Goal: Task Accomplishment & Management: Complete application form

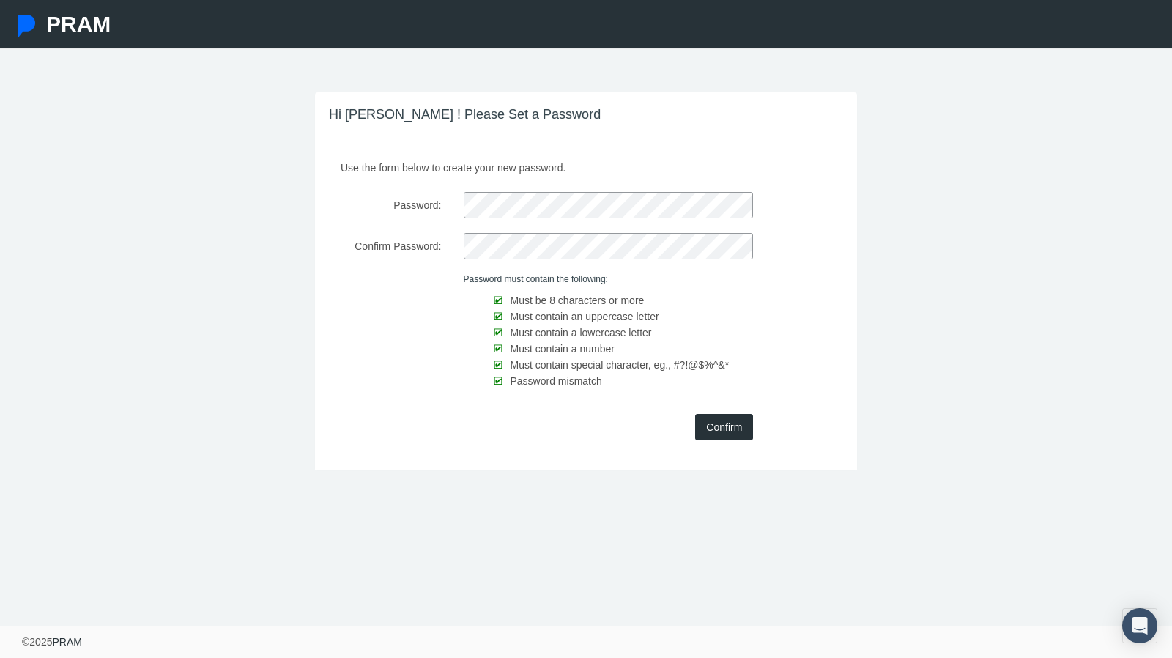
click at [724, 434] on input "Confirm" at bounding box center [724, 427] width 58 height 26
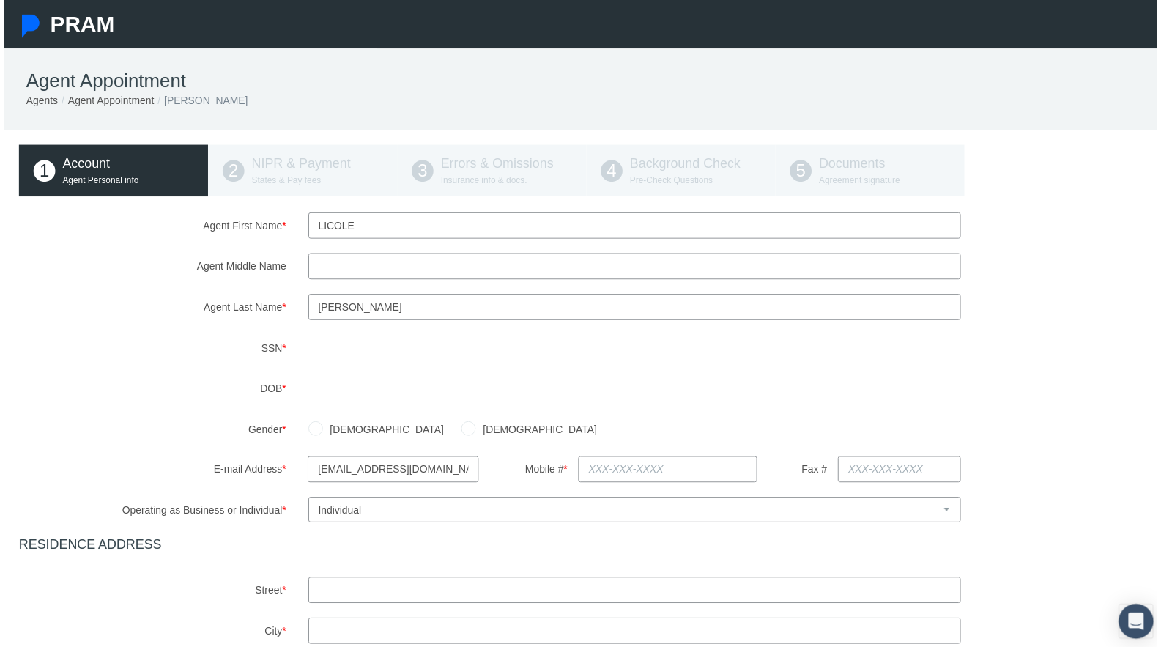
click at [368, 277] on input "Agent Middle Name" at bounding box center [635, 268] width 658 height 26
type input "[PERSON_NAME]"
click at [475, 440] on label "[DEMOGRAPHIC_DATA]" at bounding box center [536, 432] width 122 height 16
click at [460, 437] on input "[DEMOGRAPHIC_DATA]" at bounding box center [467, 430] width 15 height 15
radio input "true"
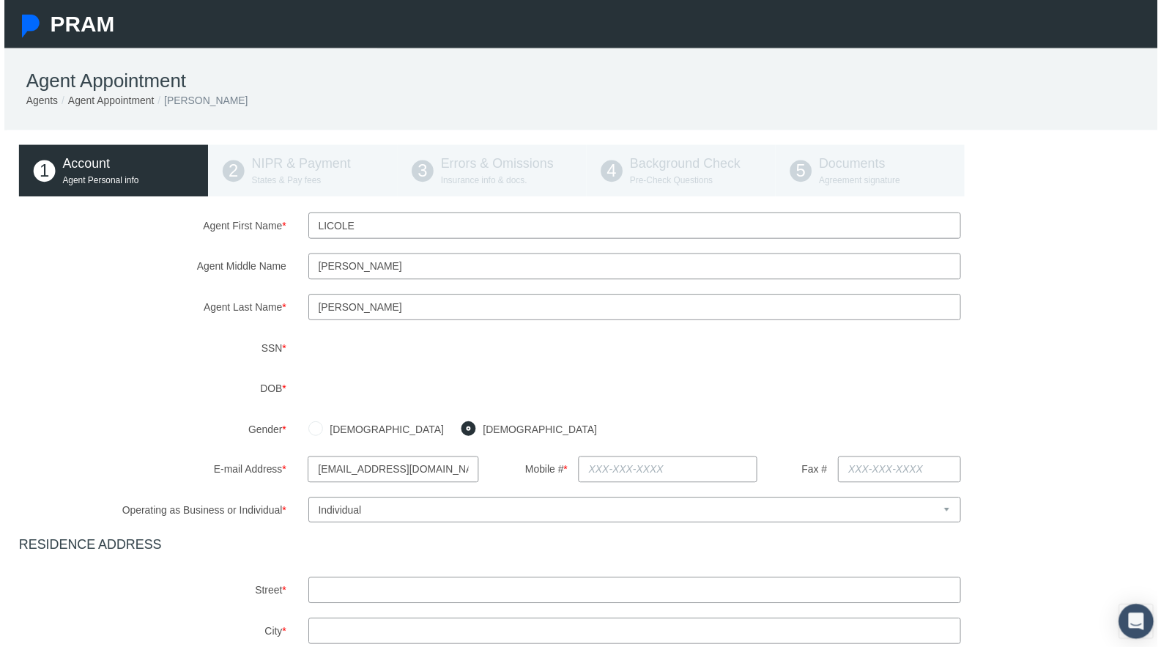
click at [629, 470] on input "text" at bounding box center [668, 472] width 180 height 26
click at [872, 473] on input "Fax #" at bounding box center [901, 472] width 124 height 26
type input "[PHONE_NUMBER]"
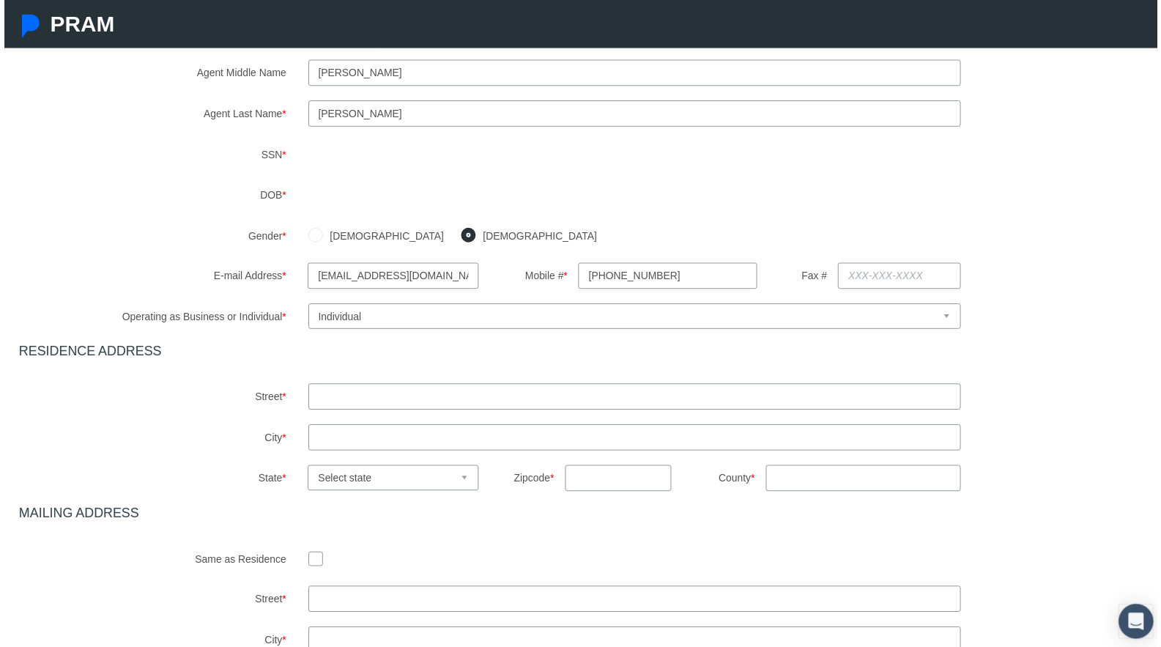
scroll to position [201, 0]
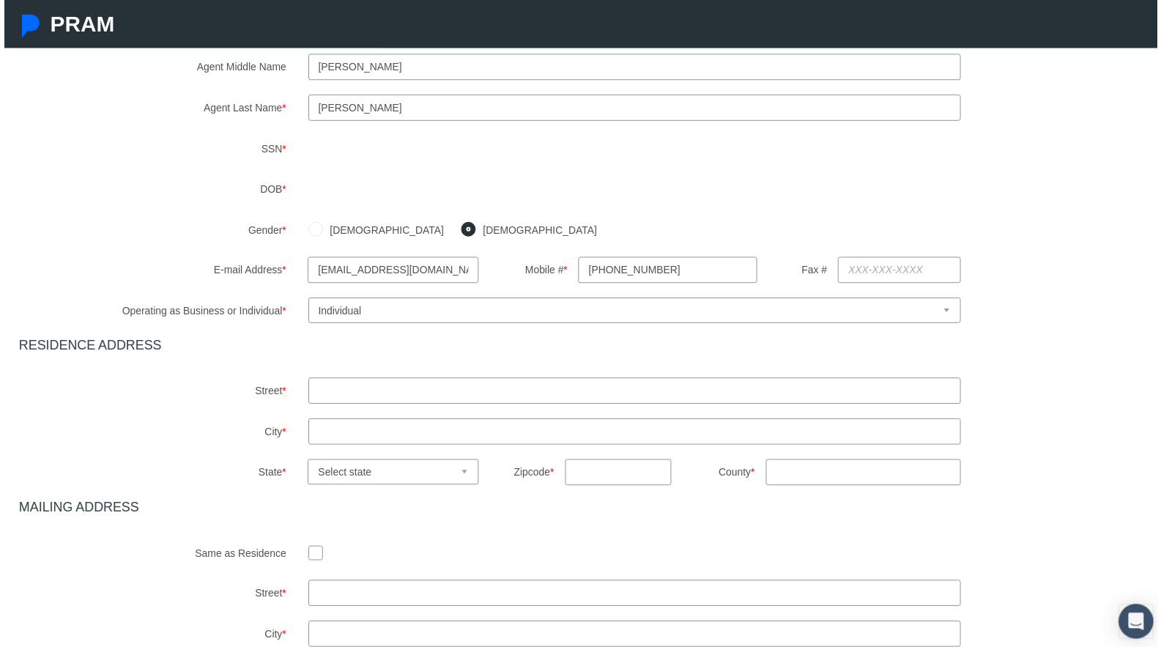
click at [508, 397] on input "text" at bounding box center [635, 393] width 658 height 26
type input "1183 [PERSON_NAME] DR"
click at [415, 438] on input "text" at bounding box center [635, 434] width 658 height 26
type input "BEAVERCREEK"
click at [605, 488] on input "text" at bounding box center [619, 475] width 108 height 26
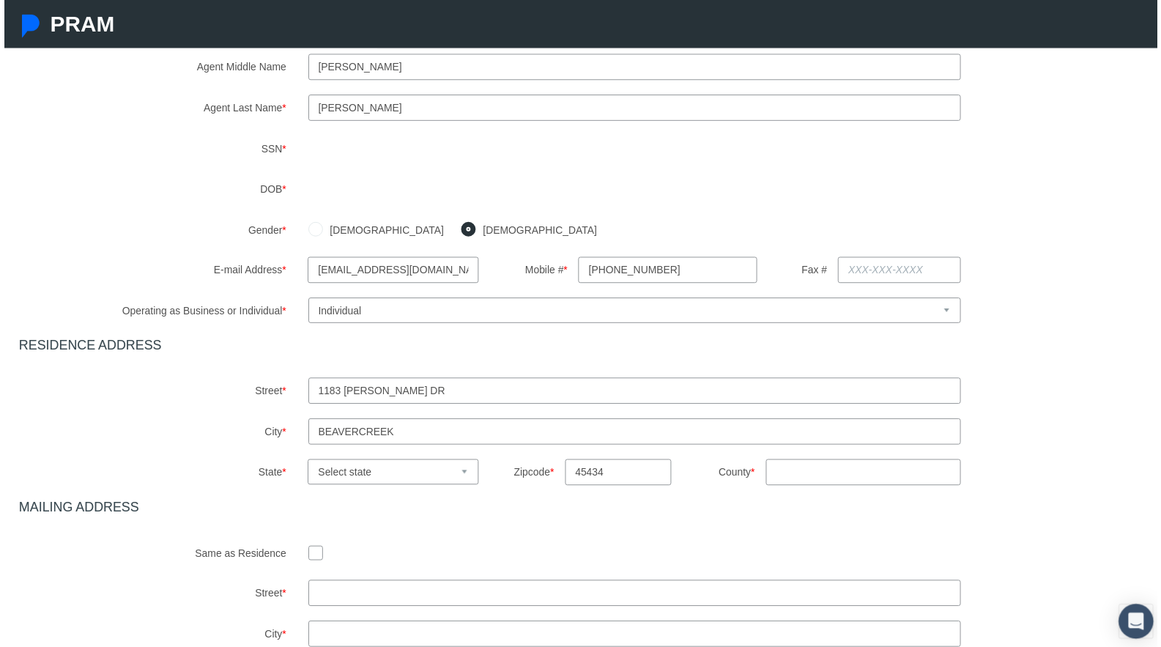
type input "45434"
click at [801, 476] on input "County *" at bounding box center [865, 475] width 196 height 26
type input "[PERSON_NAME]"
click at [389, 472] on select "Select state [US_STATE] [US_STATE] [US_STATE] [US_STATE] [US_STATE] [US_STATE] …" at bounding box center [391, 475] width 172 height 26
select select "OH"
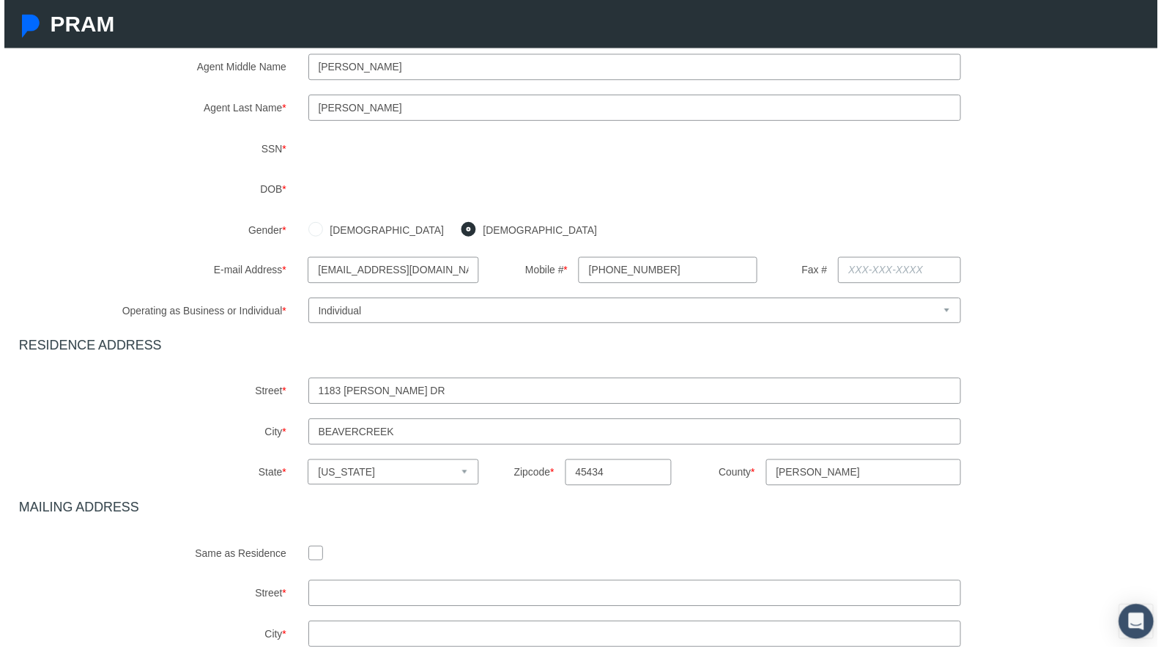
click at [305, 462] on select "Select state [US_STATE] [US_STATE] [US_STATE] [US_STATE] [US_STATE] [US_STATE] …" at bounding box center [391, 475] width 172 height 26
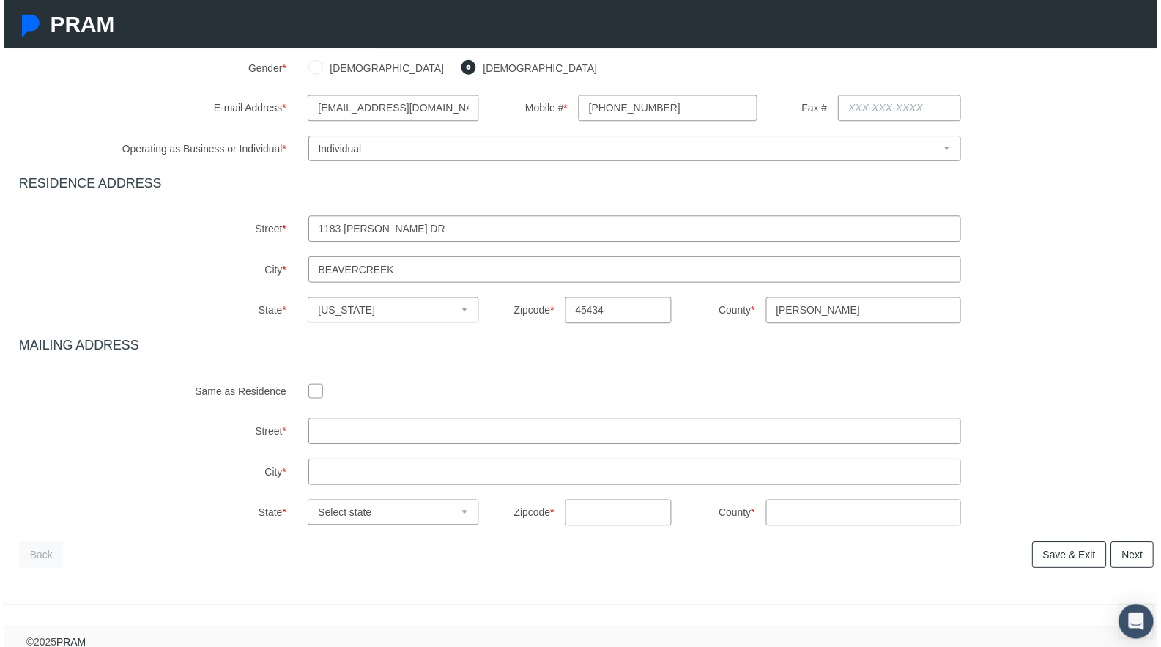
scroll to position [379, 0]
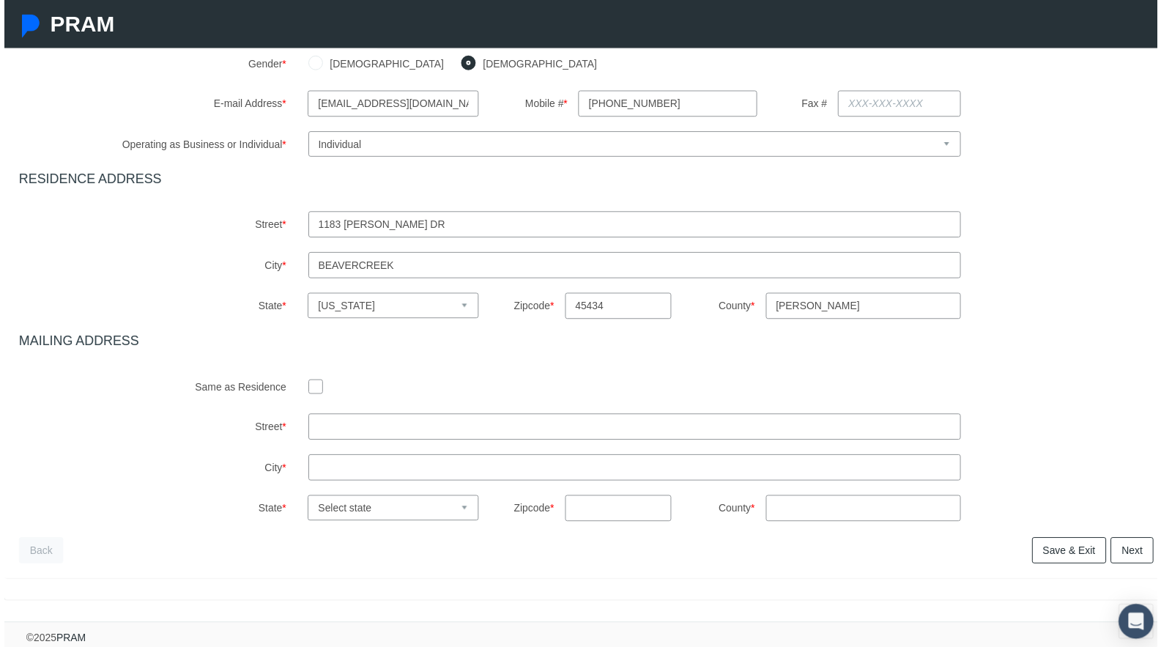
click at [306, 381] on input "checkbox" at bounding box center [313, 388] width 15 height 15
checkbox input "true"
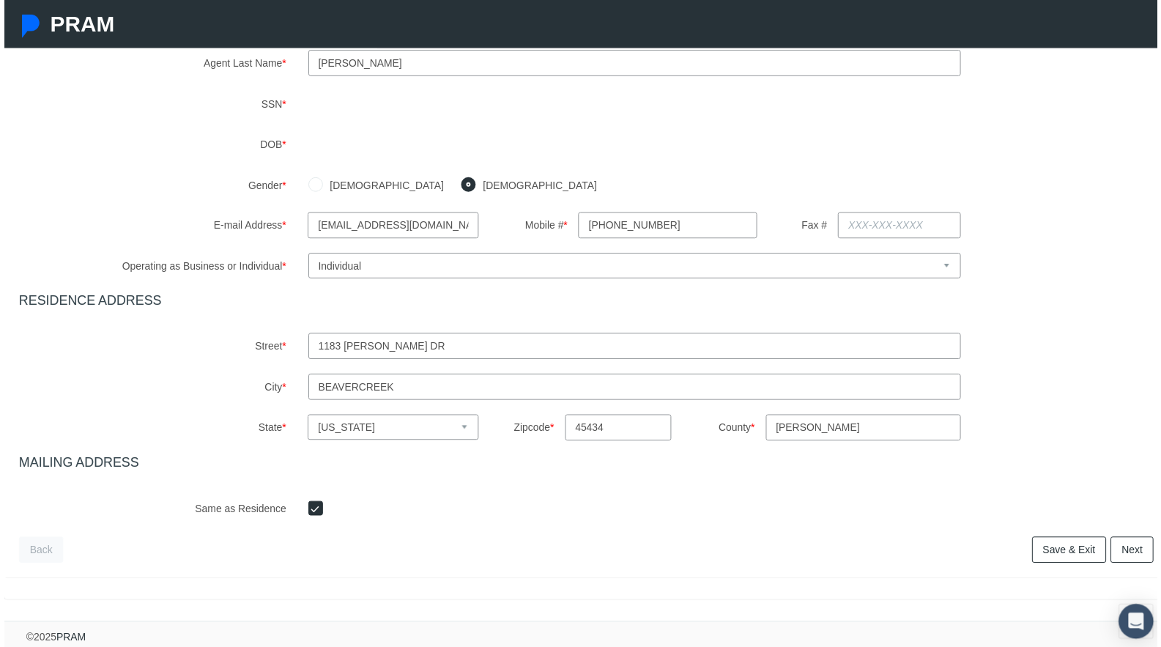
click at [1130, 552] on link "Next" at bounding box center [1135, 554] width 43 height 26
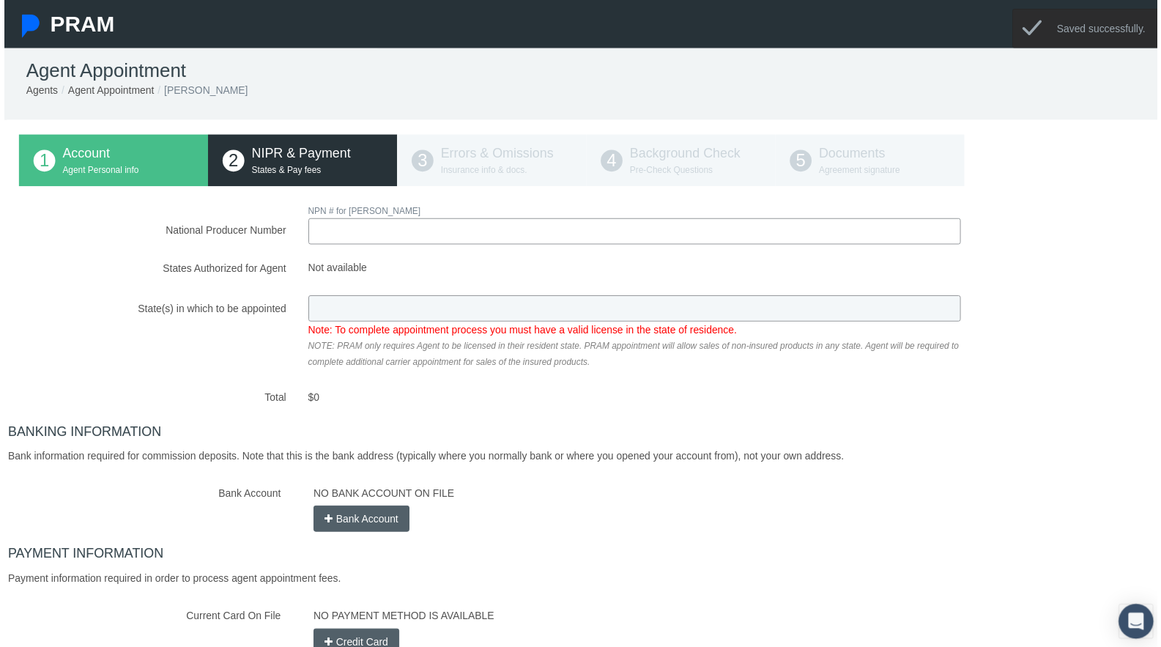
scroll to position [0, 0]
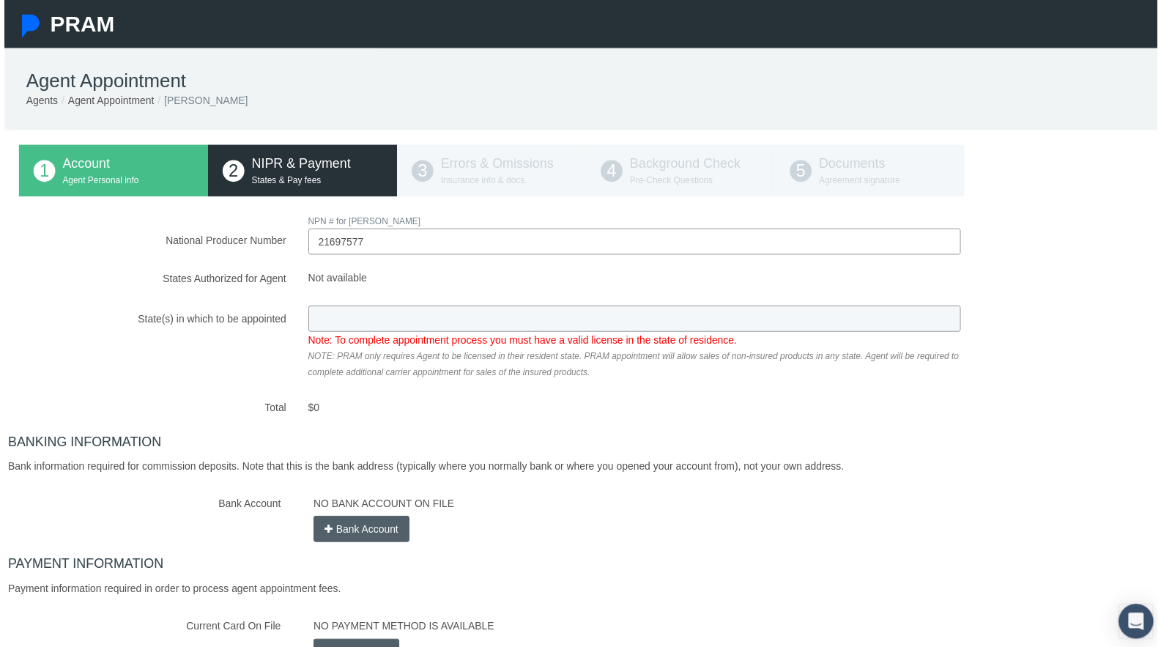
type input "21697577"
click at [462, 318] on div "National Producer Number NPN # for [PERSON_NAME] 21697577 Loading.. $0" at bounding box center [586, 441] width 1143 height 455
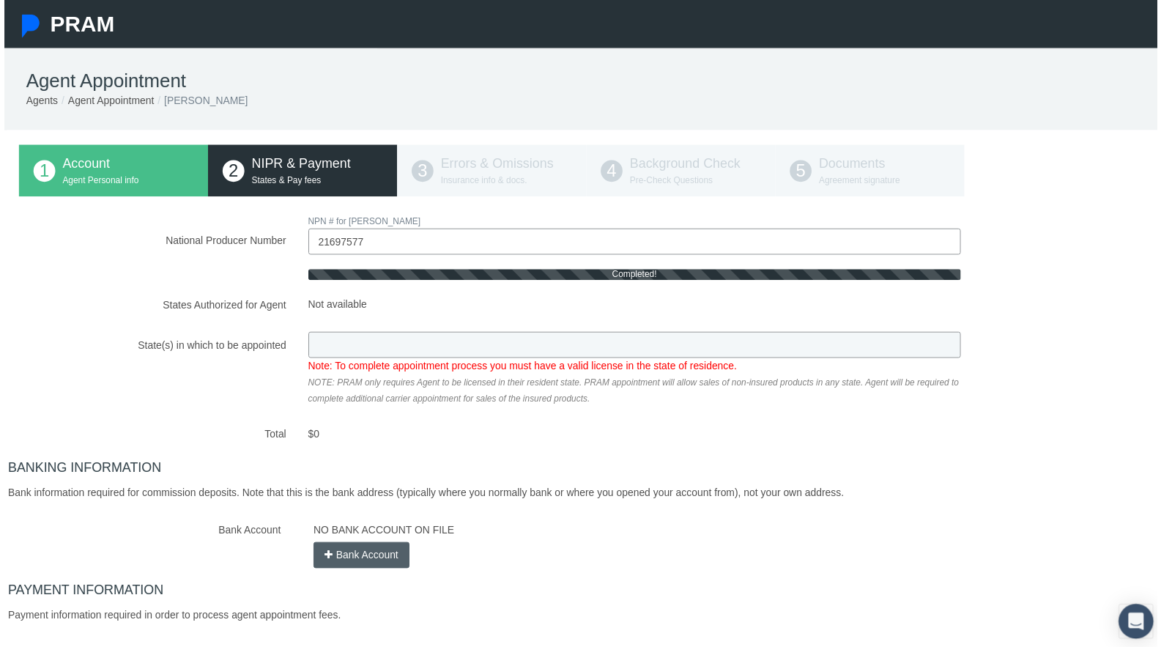
type input "OH"
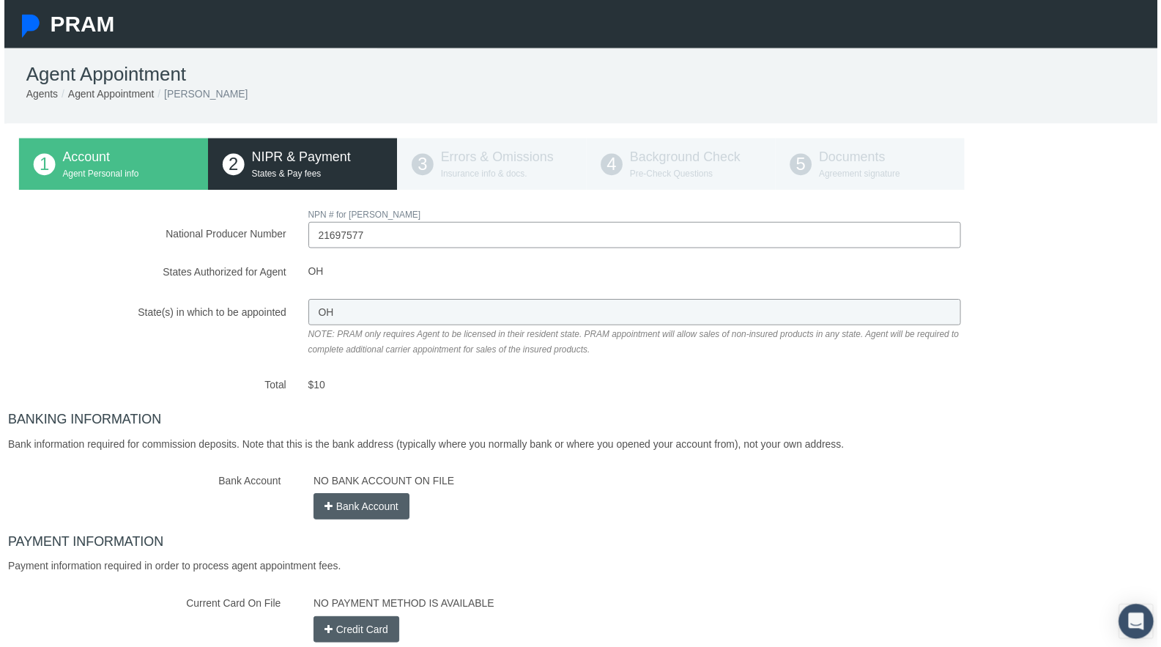
scroll to position [138, 0]
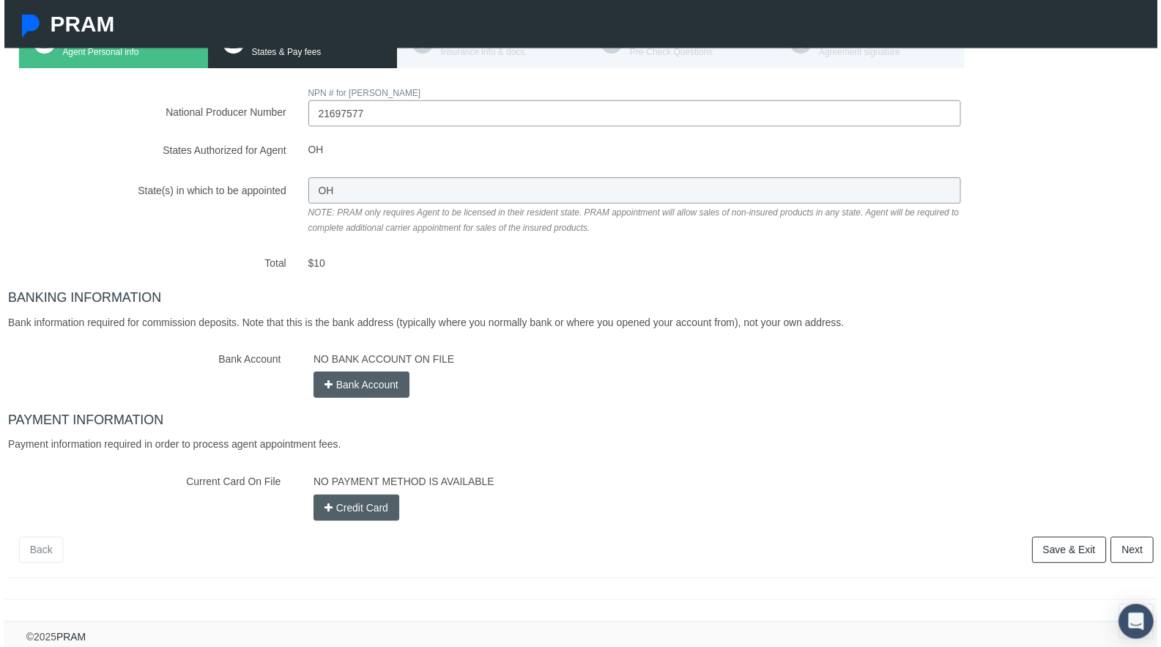
click at [352, 383] on button "Bank Account" at bounding box center [359, 387] width 97 height 26
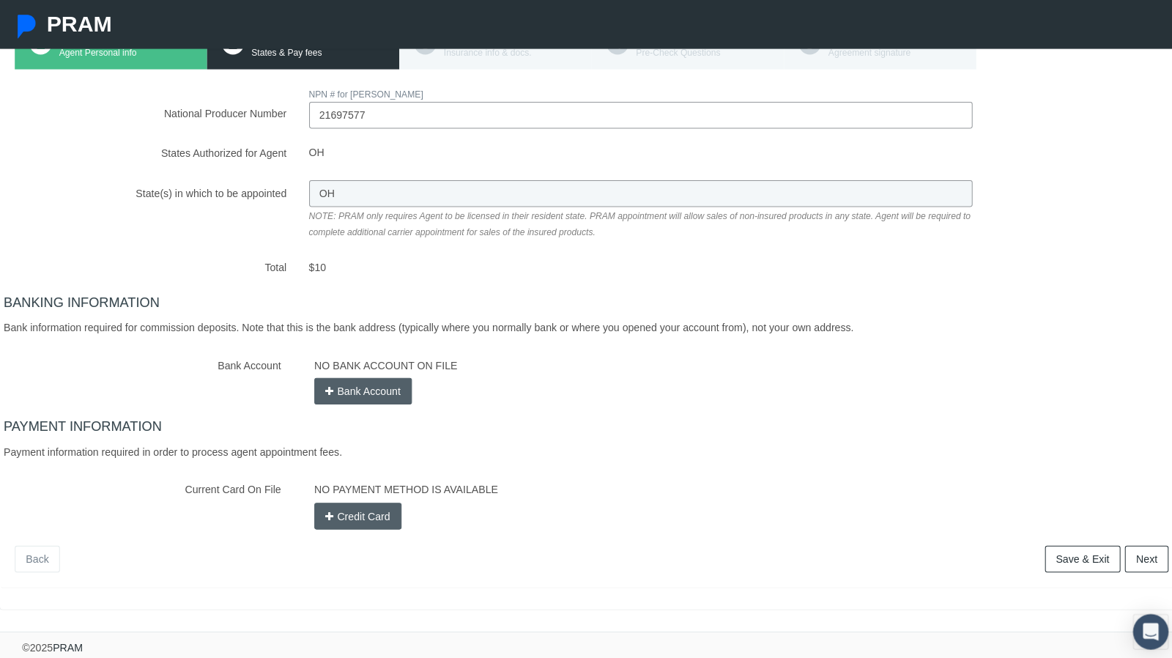
scroll to position [127, 0]
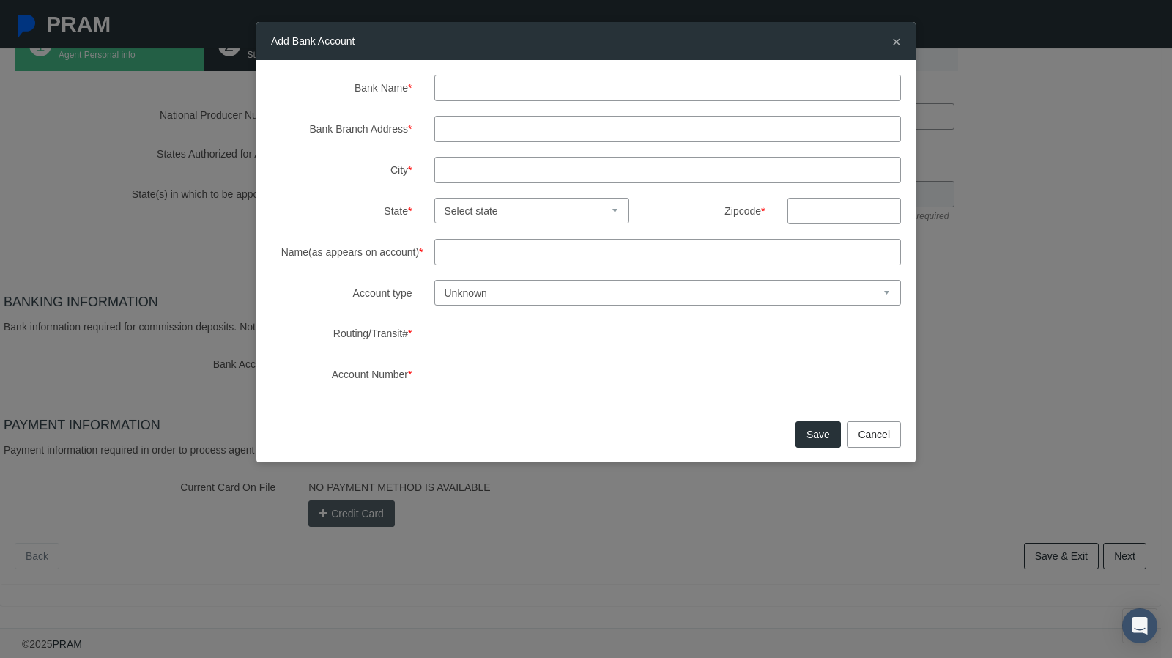
click at [543, 77] on input "Bank Name *" at bounding box center [667, 88] width 467 height 26
type input "[PERSON_NAME] CREDIT UNION"
click at [574, 128] on input "Bank Branch Address *" at bounding box center [667, 129] width 467 height 26
type input "[STREET_ADDRESS]"
click at [577, 167] on input "City *" at bounding box center [667, 170] width 467 height 26
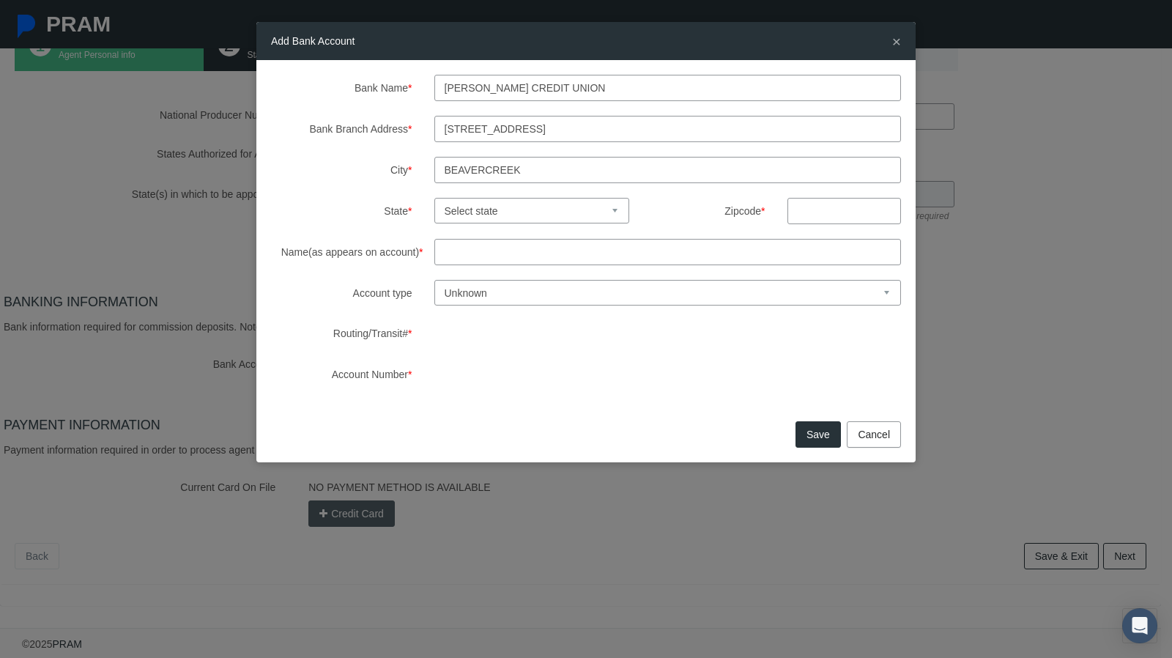
type input "beavercreek"
click at [544, 222] on select "Select state [US_STATE] [US_STATE] [US_STATE] [US_STATE] [US_STATE] [US_STATE] …" at bounding box center [532, 211] width 196 height 26
click at [434, 198] on select "Select state [US_STATE] [US_STATE] [US_STATE] [US_STATE] [US_STATE] [US_STATE] …" at bounding box center [532, 211] width 196 height 26
click at [544, 219] on select "Select state [US_STATE] [US_STATE] [US_STATE] [US_STATE] [US_STATE] [US_STATE] …" at bounding box center [532, 211] width 196 height 26
select select "OH"
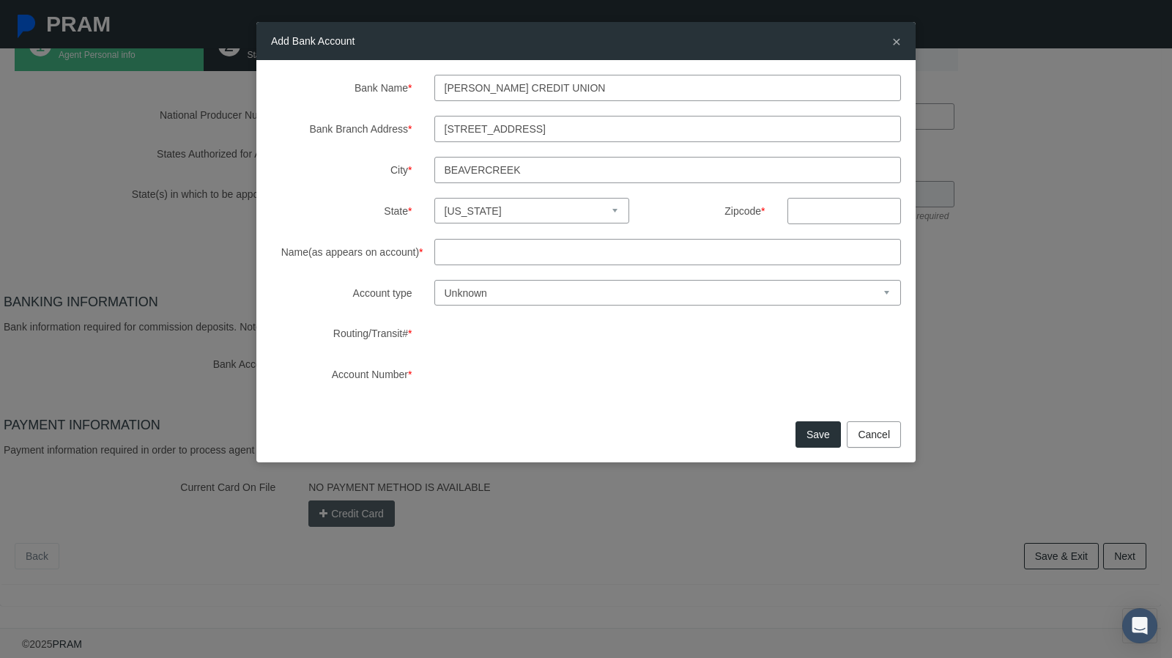
click at [434, 198] on select "Select state [US_STATE] [US_STATE] [US_STATE] [US_STATE] [US_STATE] [US_STATE] …" at bounding box center [532, 211] width 196 height 26
click at [809, 207] on input "text" at bounding box center [844, 211] width 114 height 26
type input "45431"
click at [501, 251] on input "Name(as appears on account) *" at bounding box center [667, 252] width 467 height 26
type input "[PERSON_NAME]"
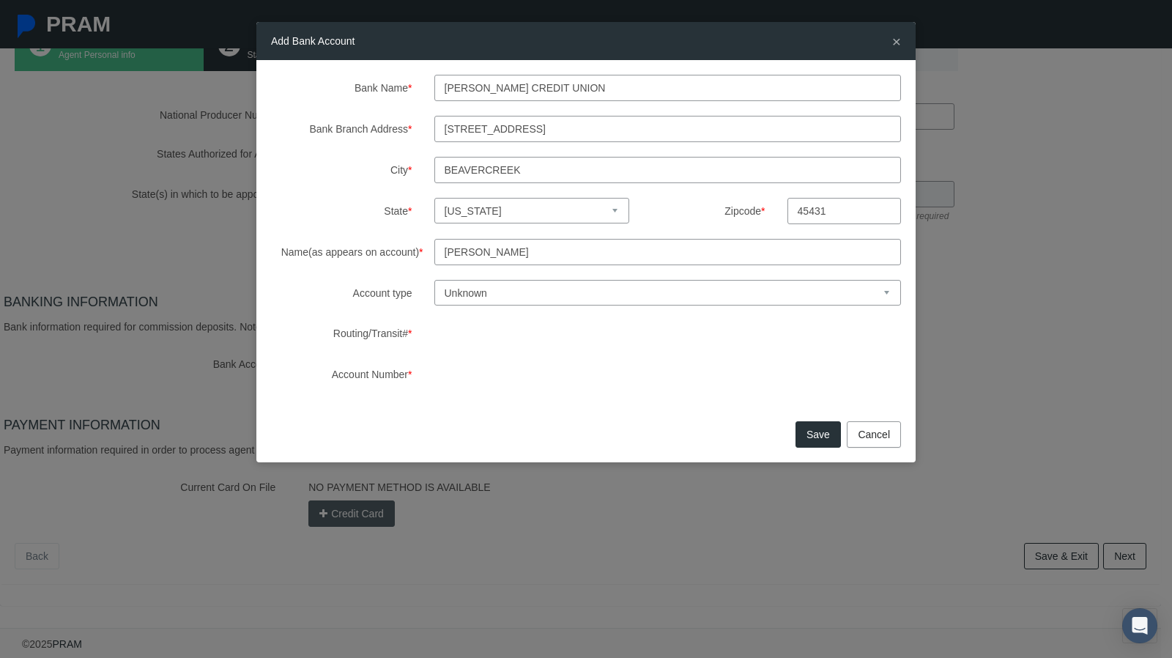
click at [532, 298] on select "Unknown Checking Savings" at bounding box center [667, 293] width 467 height 26
select select "1"
click at [434, 280] on select "Unknown Checking Savings" at bounding box center [667, 293] width 467 height 26
click at [816, 437] on button "Save" at bounding box center [818, 434] width 45 height 26
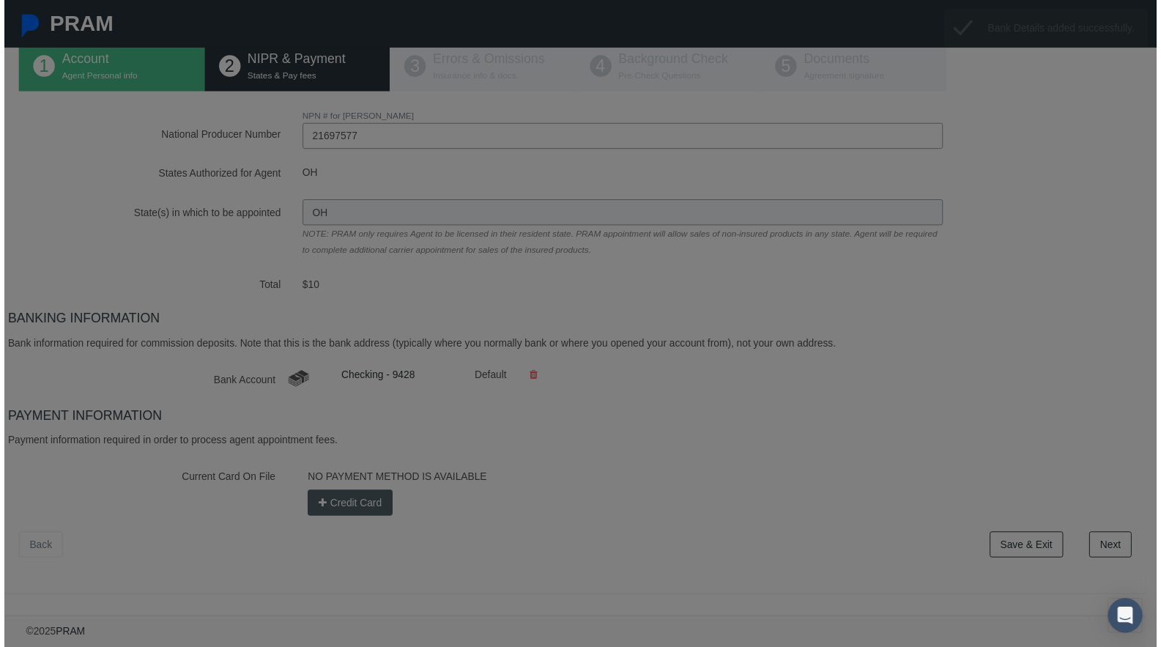
scroll to position [103, 0]
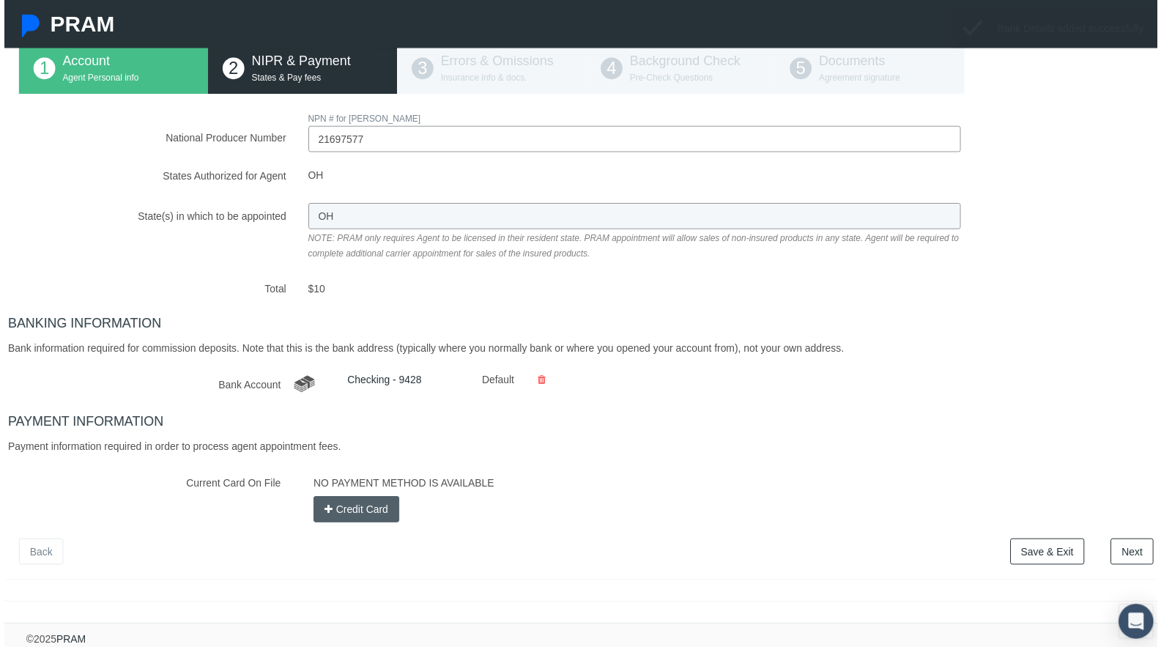
click at [328, 512] on button "Credit Card" at bounding box center [354, 513] width 86 height 26
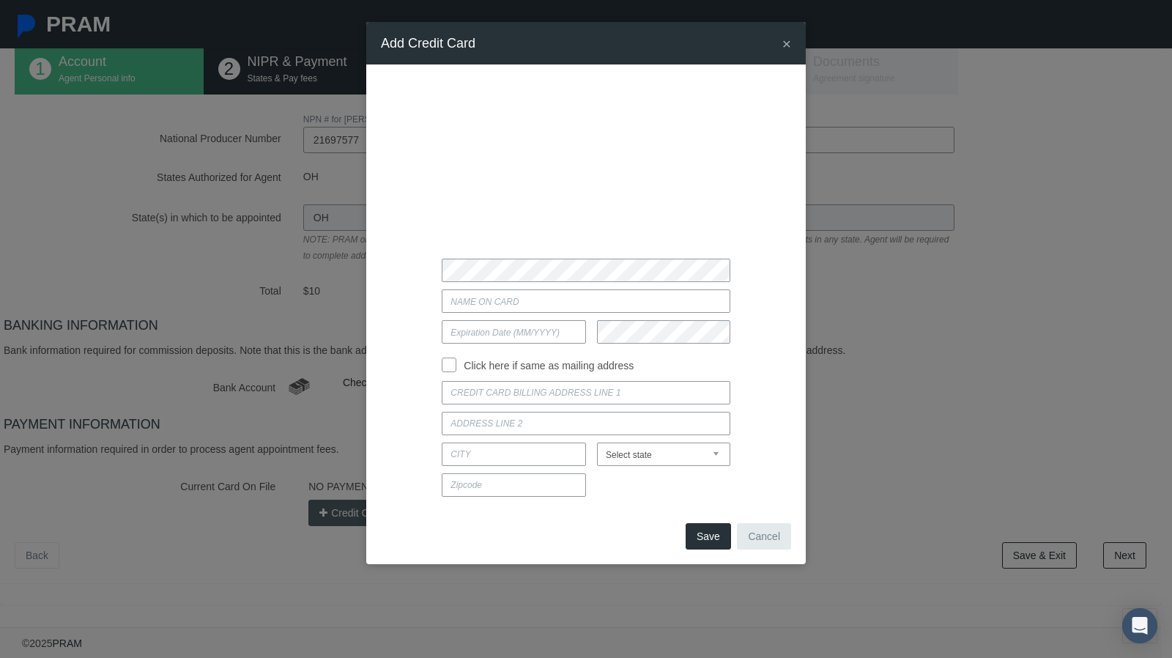
type input "[PERSON_NAME]"
type input "08/2030"
click at [448, 362] on input "Click here if same as mailing address" at bounding box center [449, 363] width 15 height 15
checkbox input "true"
type input "1183 [PERSON_NAME] DR"
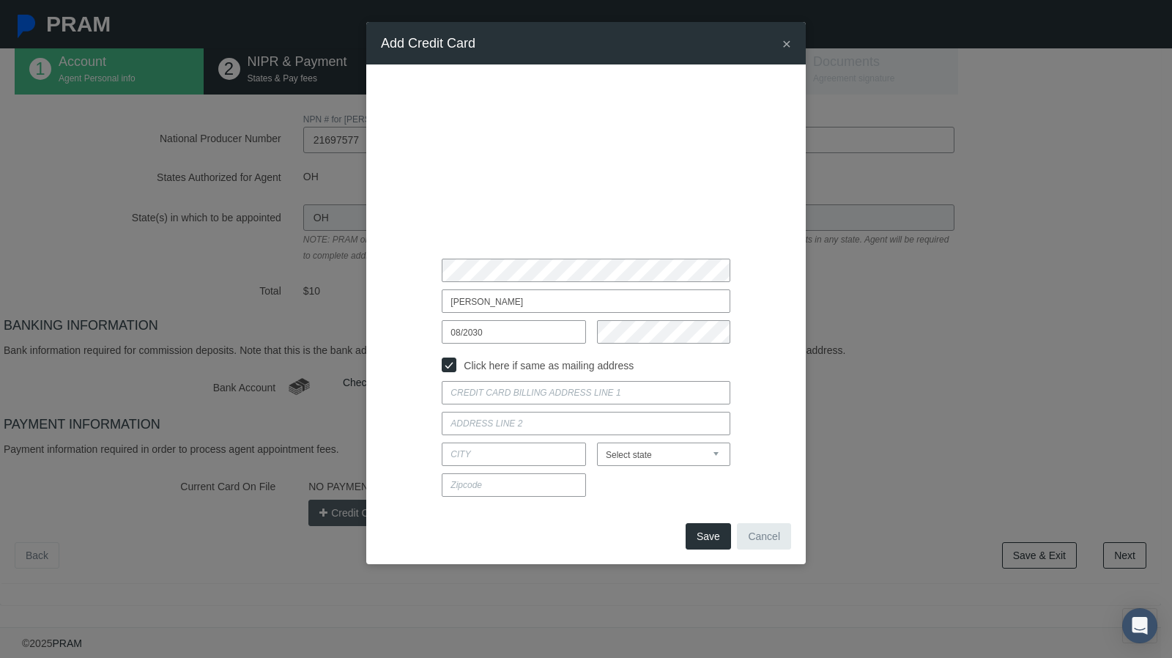
type input "BEAVERCREEK"
select select "OH"
type input "45434"
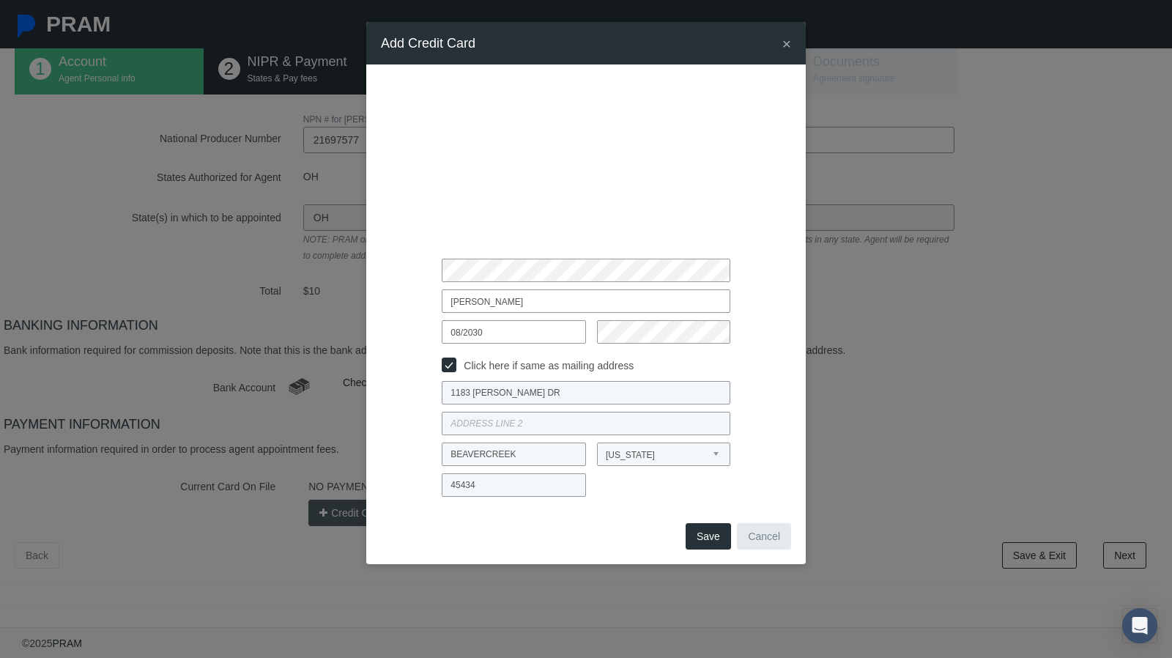
click at [708, 533] on button "Save" at bounding box center [708, 536] width 45 height 26
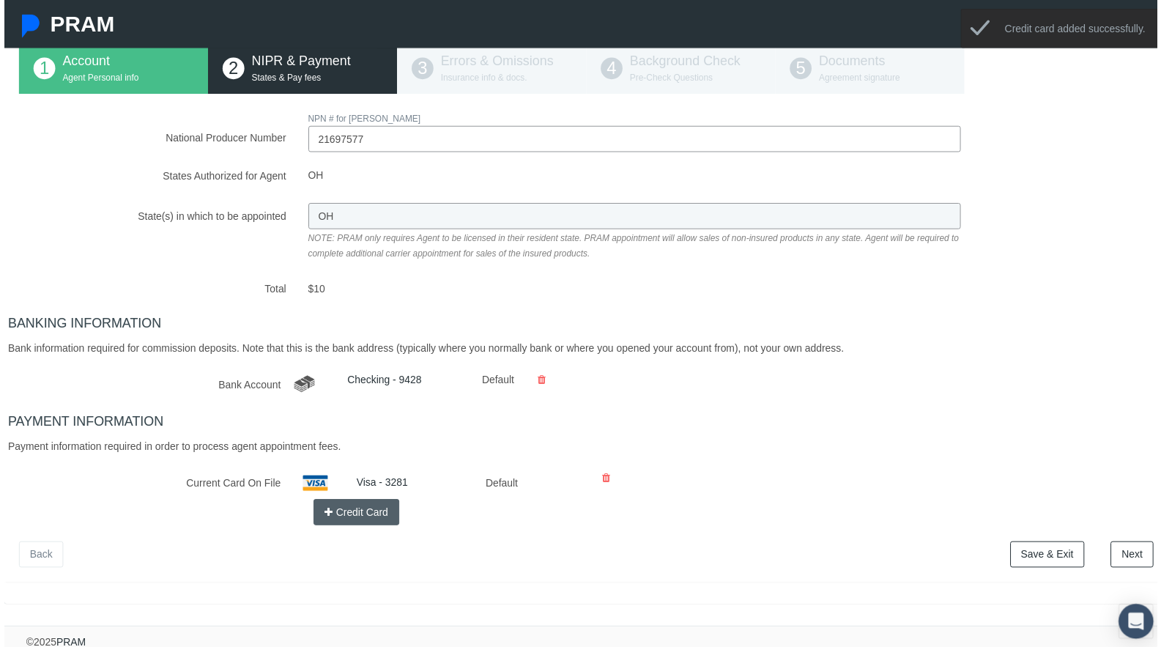
click at [1115, 560] on link "Next" at bounding box center [1135, 558] width 43 height 26
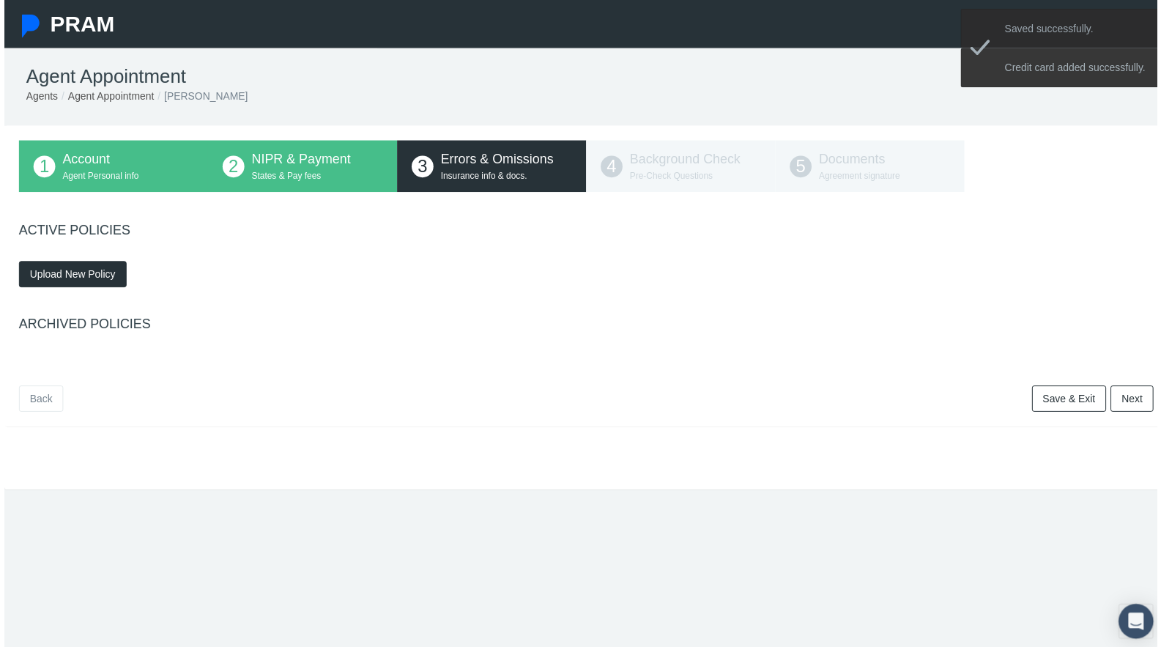
scroll to position [0, 0]
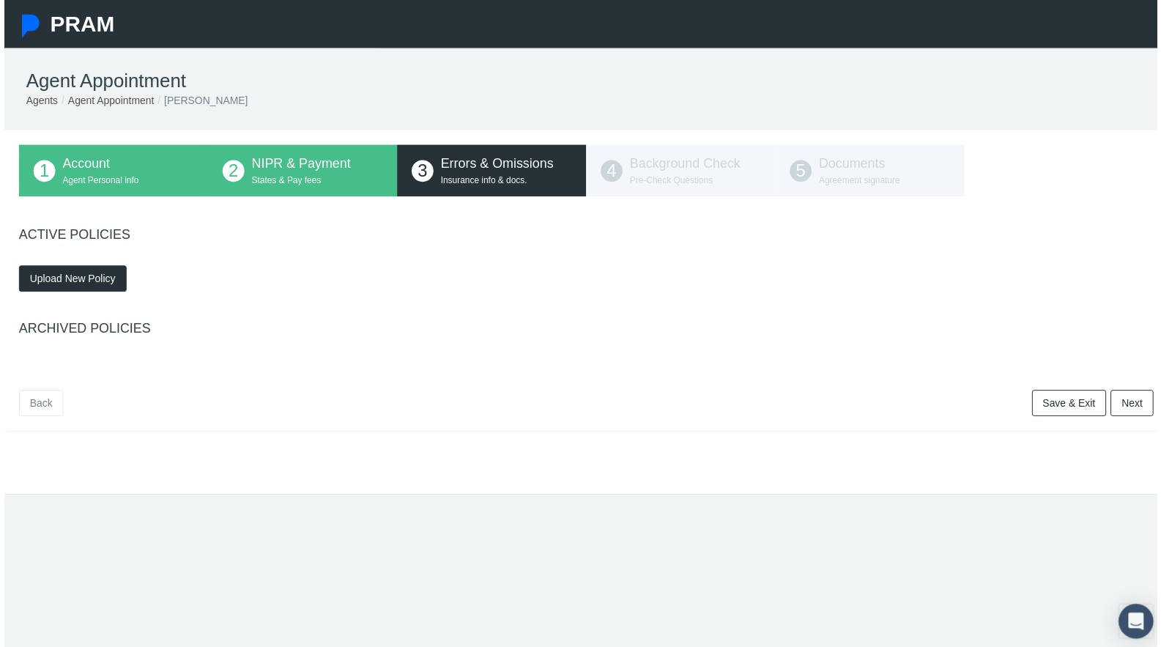
click at [88, 280] on span "Upload New Policy" at bounding box center [69, 281] width 86 height 12
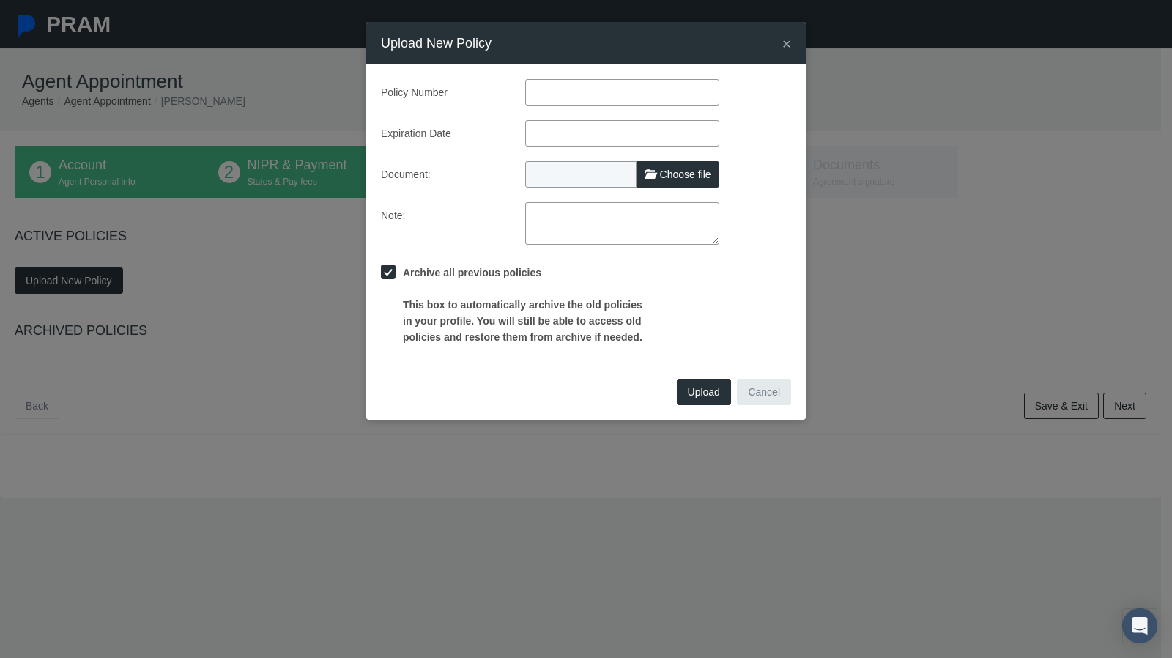
click at [561, 92] on input "text" at bounding box center [622, 92] width 194 height 26
paste input "596427449"
type input "596427449"
click at [576, 130] on input "text" at bounding box center [622, 133] width 194 height 26
click at [665, 159] on th "»" at bounding box center [672, 161] width 22 height 22
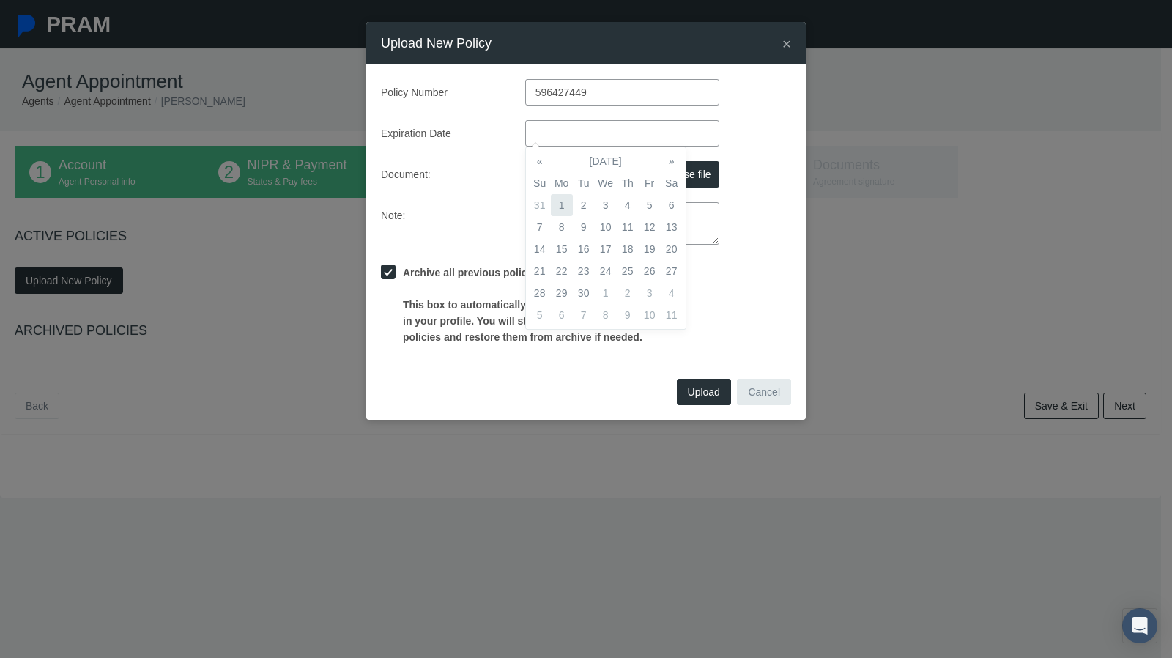
click at [568, 200] on td "1" at bounding box center [562, 205] width 22 height 22
click at [665, 155] on th "»" at bounding box center [672, 161] width 22 height 22
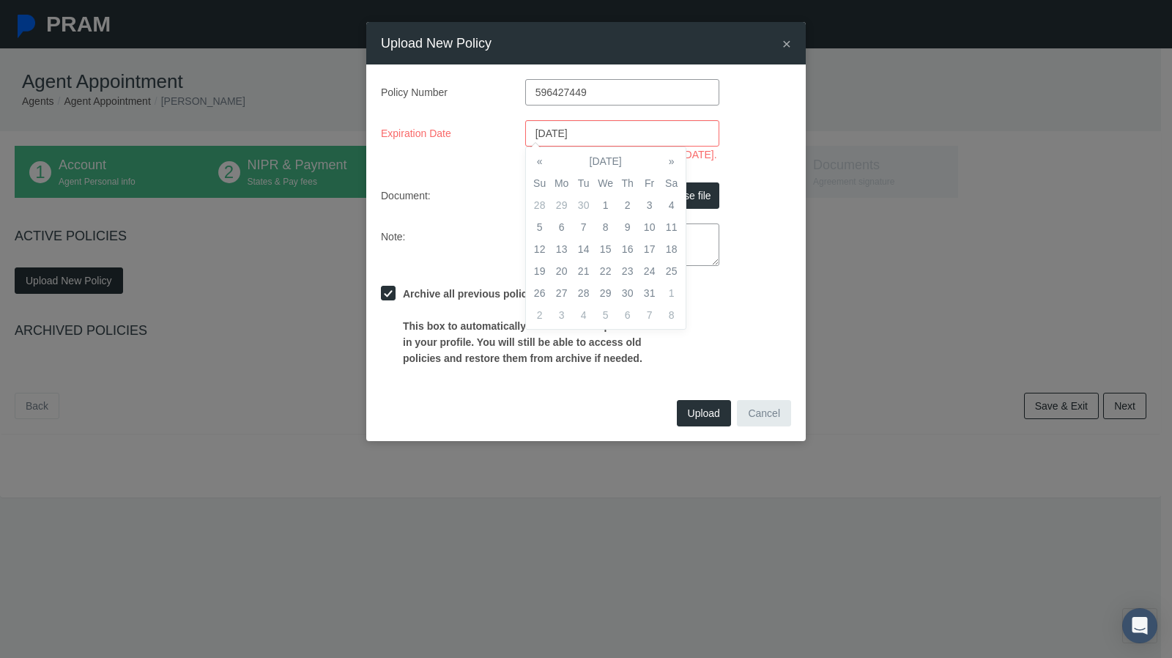
click at [665, 155] on th "»" at bounding box center [672, 161] width 22 height 22
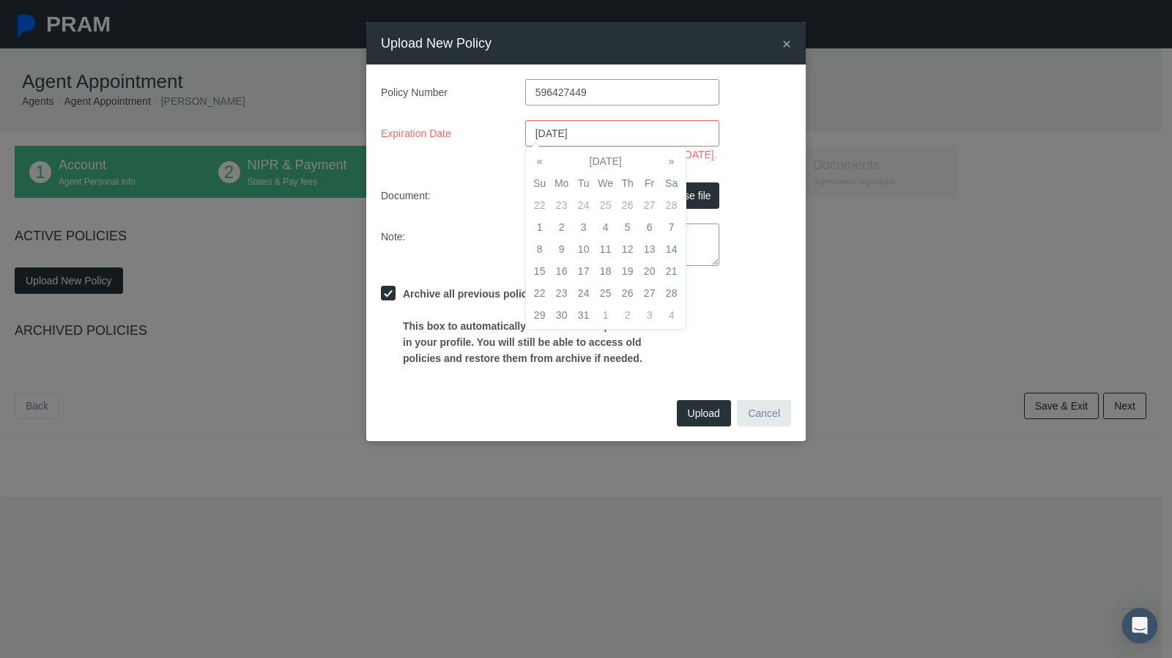
click at [665, 155] on th "»" at bounding box center [672, 161] width 22 height 22
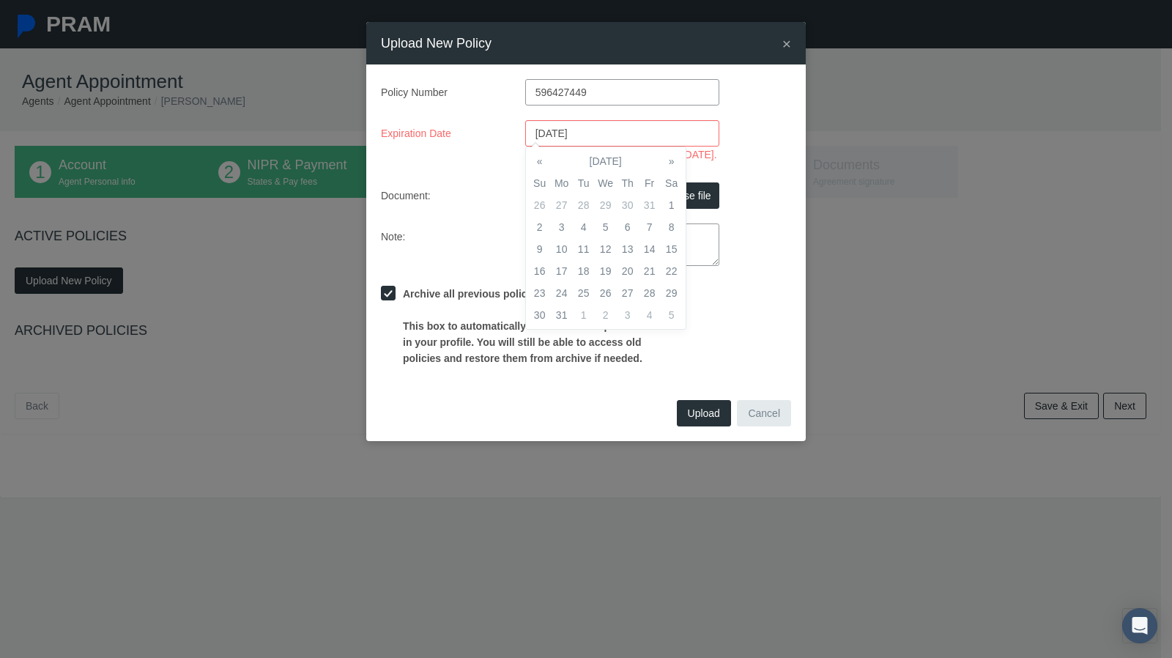
click at [665, 155] on th "»" at bounding box center [672, 161] width 22 height 22
click at [531, 155] on th "«" at bounding box center [540, 161] width 22 height 22
click at [587, 197] on td "1" at bounding box center [584, 205] width 22 height 22
type input "[DATE]"
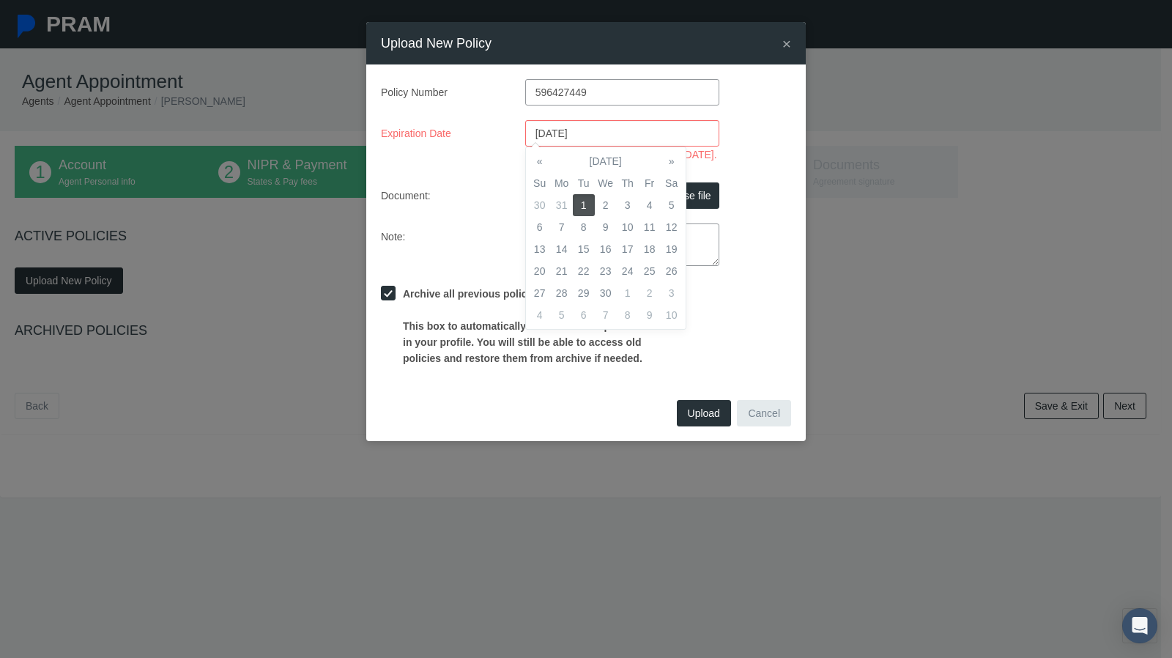
click at [501, 195] on div "Policy Number 596427449 Expiration Date [DATE] Please enter date after 14 days …" at bounding box center [586, 222] width 410 height 287
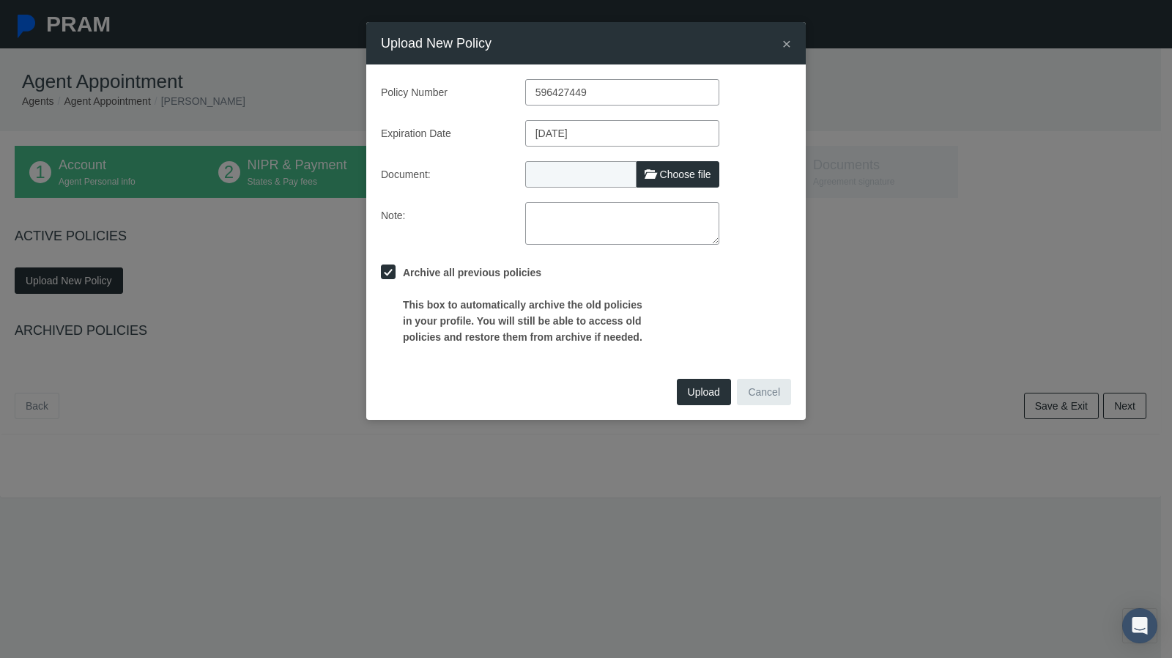
click at [675, 165] on label "Choose file" at bounding box center [678, 174] width 83 height 26
click at [675, 165] on input "Choose file" at bounding box center [622, 171] width 194 height 21
type input "C:\fakepath\Licole_Anderson_lh-eo_certificate.pdf"
type input "Licole_Anderson_lh-eo_certificate.pdf"
click at [678, 398] on button "Upload" at bounding box center [704, 392] width 54 height 26
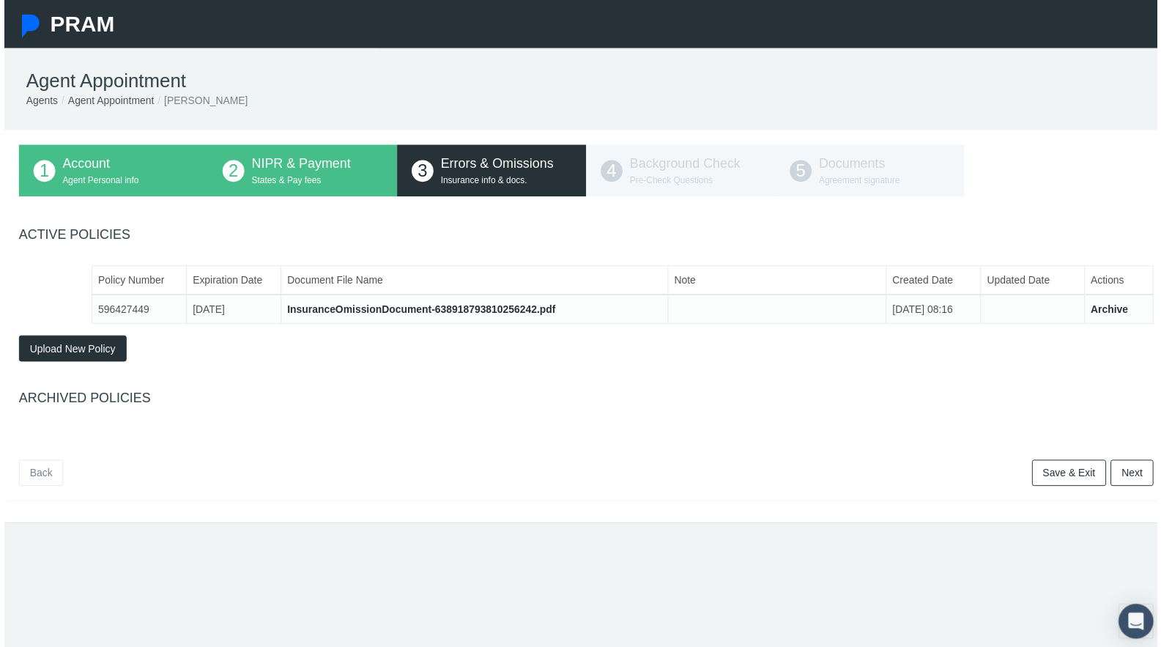
click at [1131, 468] on link "Next" at bounding box center [1135, 476] width 43 height 26
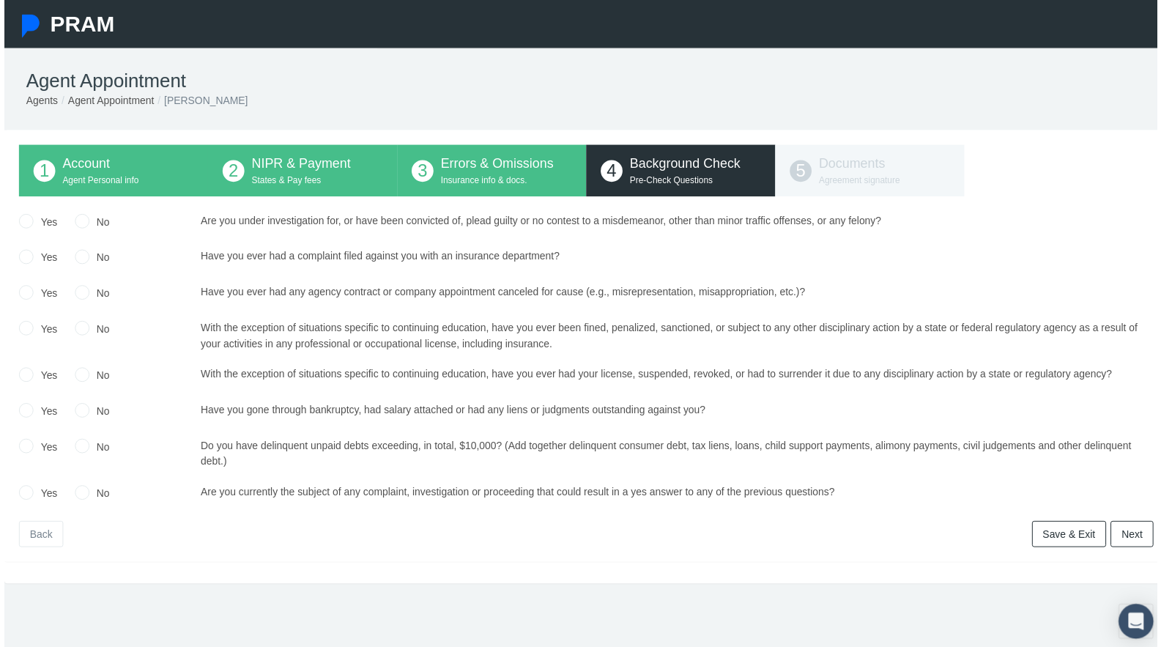
click at [21, 221] on input "Yes" at bounding box center [22, 221] width 15 height 15
radio input "true"
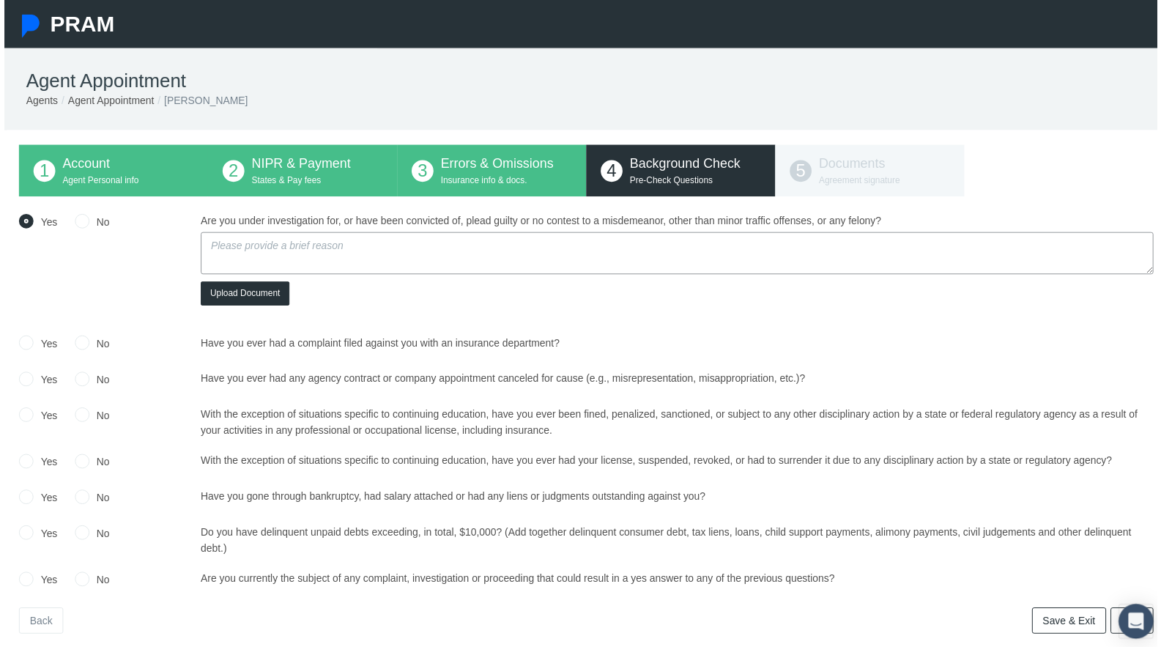
click at [267, 257] on textarea at bounding box center [678, 255] width 960 height 42
type textarea "Misdemeanor OWI/DUI in [US_STATE] more than [DATE]."
click at [81, 341] on input "No" at bounding box center [78, 344] width 15 height 15
radio input "true"
click at [73, 385] on input "No" at bounding box center [78, 380] width 15 height 15
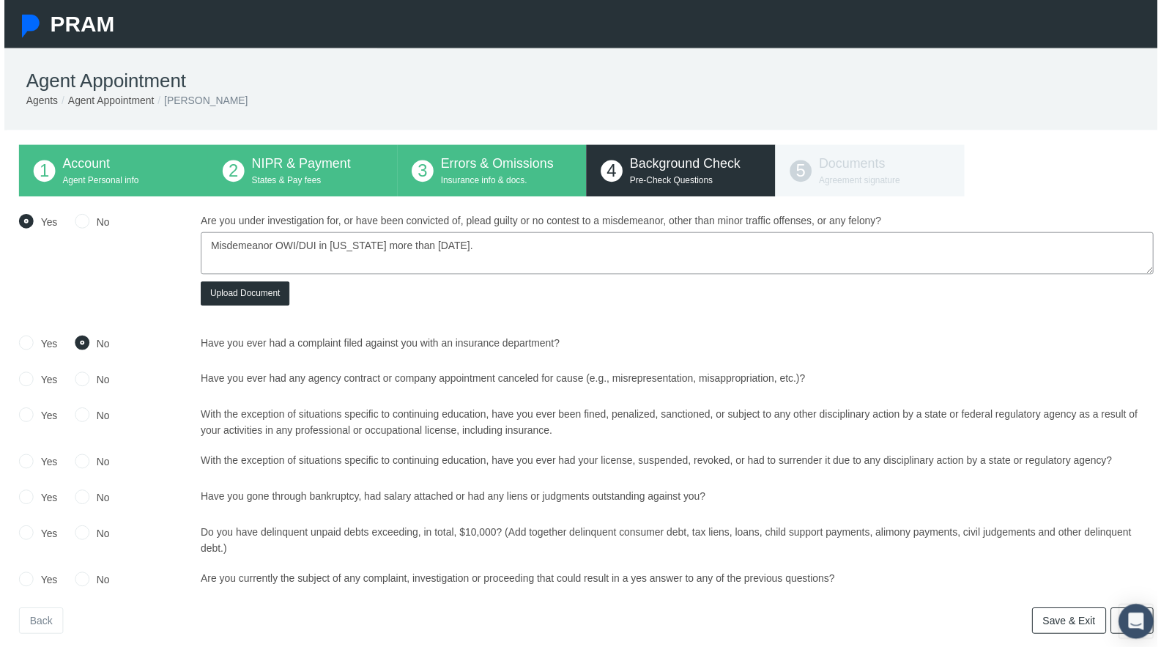
radio input "true"
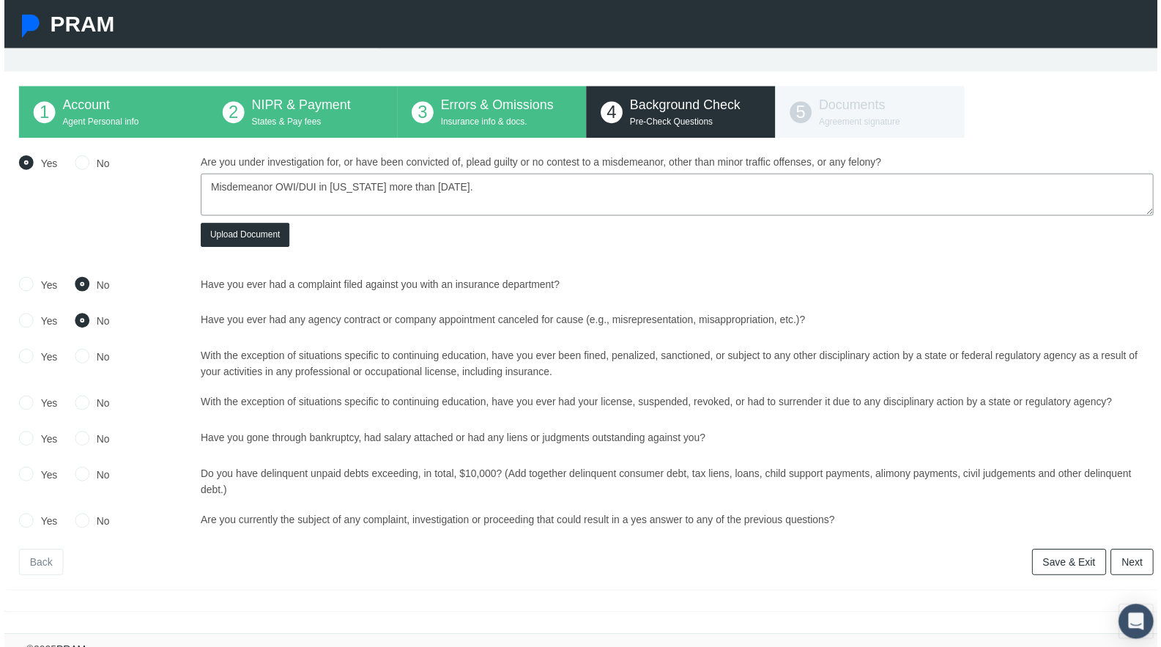
scroll to position [59, 0]
click at [76, 354] on input "No" at bounding box center [78, 357] width 15 height 15
radio input "true"
click at [79, 399] on input "No" at bounding box center [78, 404] width 15 height 15
radio input "true"
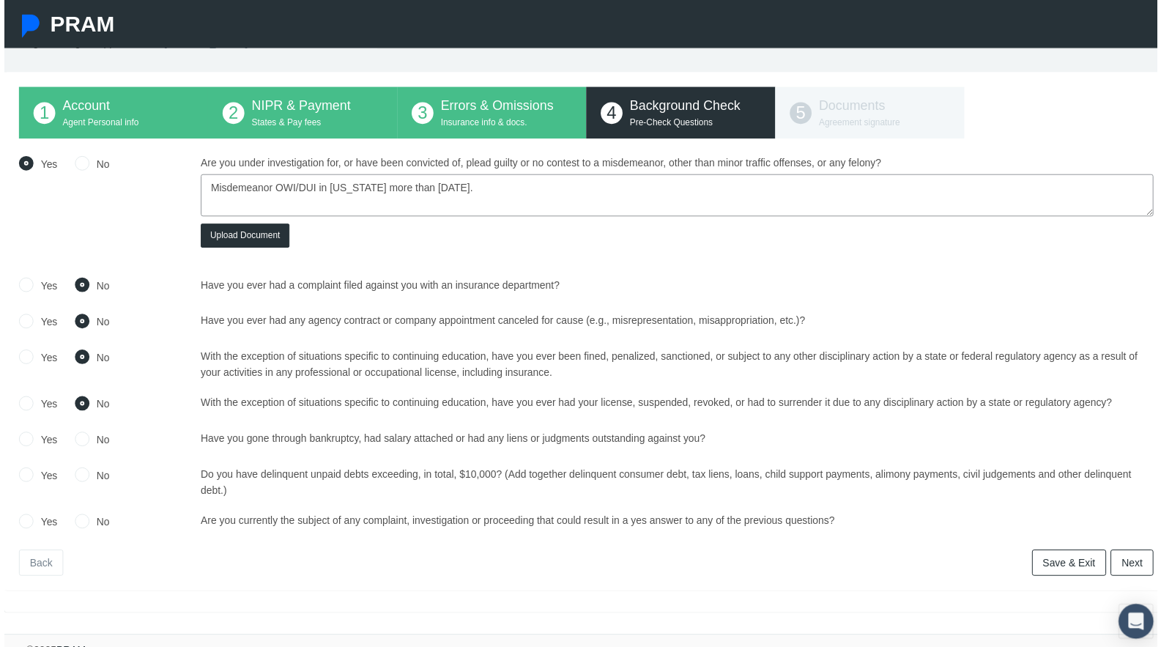
click at [81, 440] on input "No" at bounding box center [78, 440] width 15 height 15
radio input "true"
click at [75, 478] on input "No" at bounding box center [78, 476] width 15 height 15
radio input "true"
click at [75, 522] on input "No" at bounding box center [78, 523] width 15 height 15
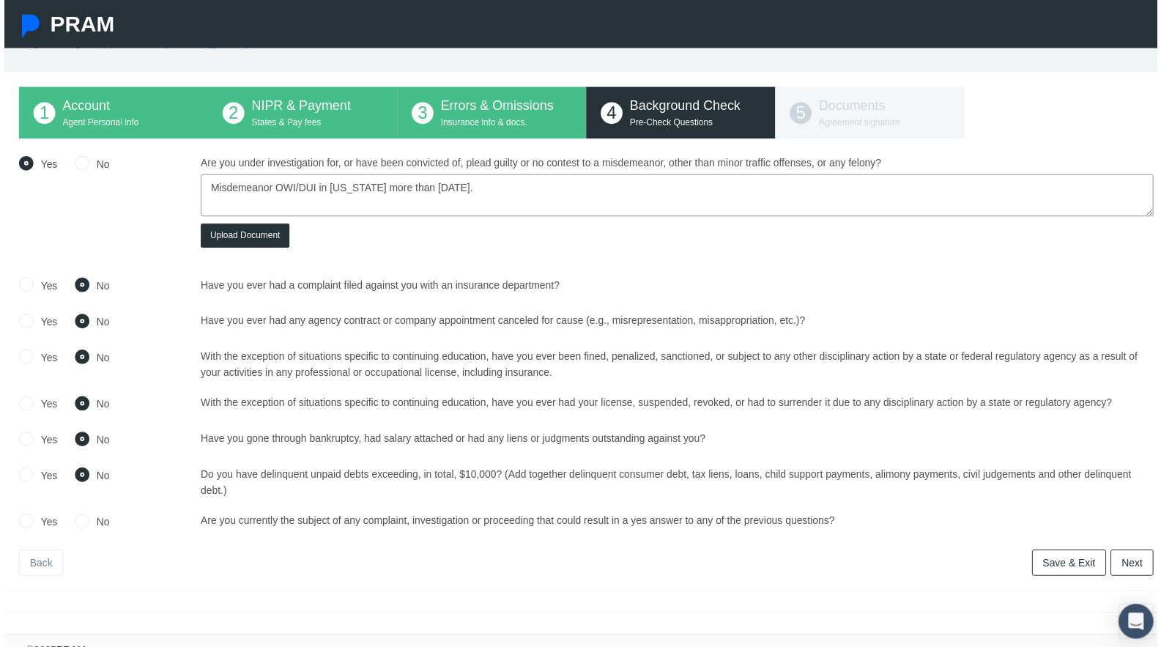
radio input "true"
click at [1127, 570] on link "Next" at bounding box center [1135, 566] width 43 height 26
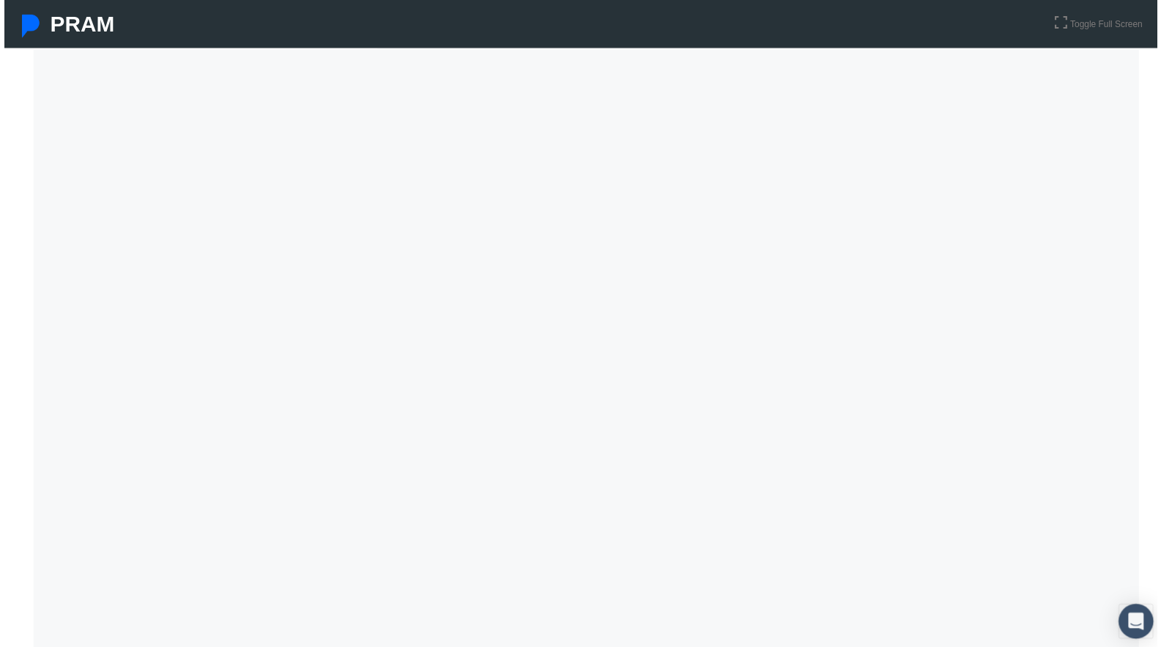
scroll to position [196, 0]
